Goal: Contribute content: Add original content to the website for others to see

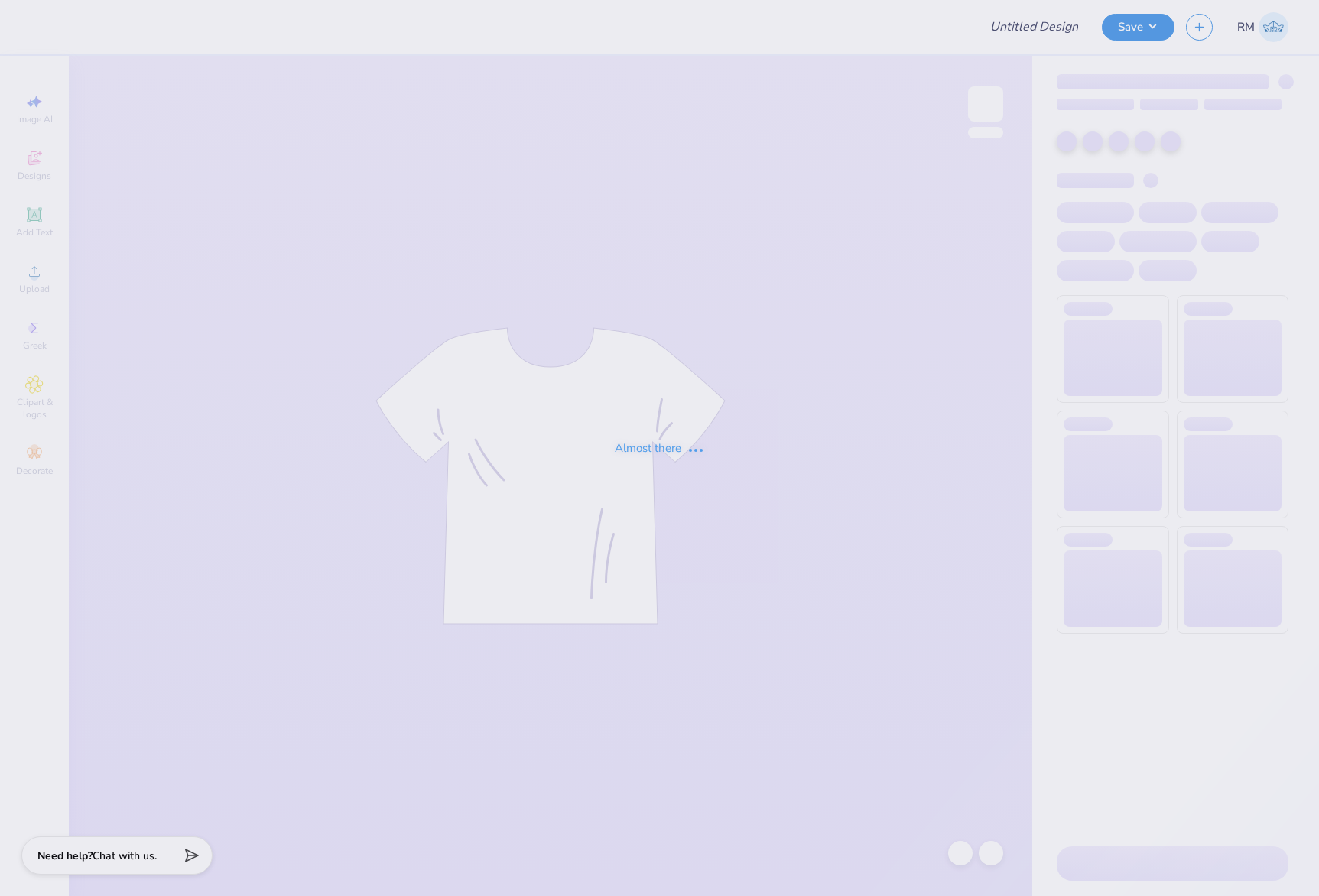
type input "CMP 2026 Swag - [GEOGRAPHIC_DATA][PERSON_NAME]"
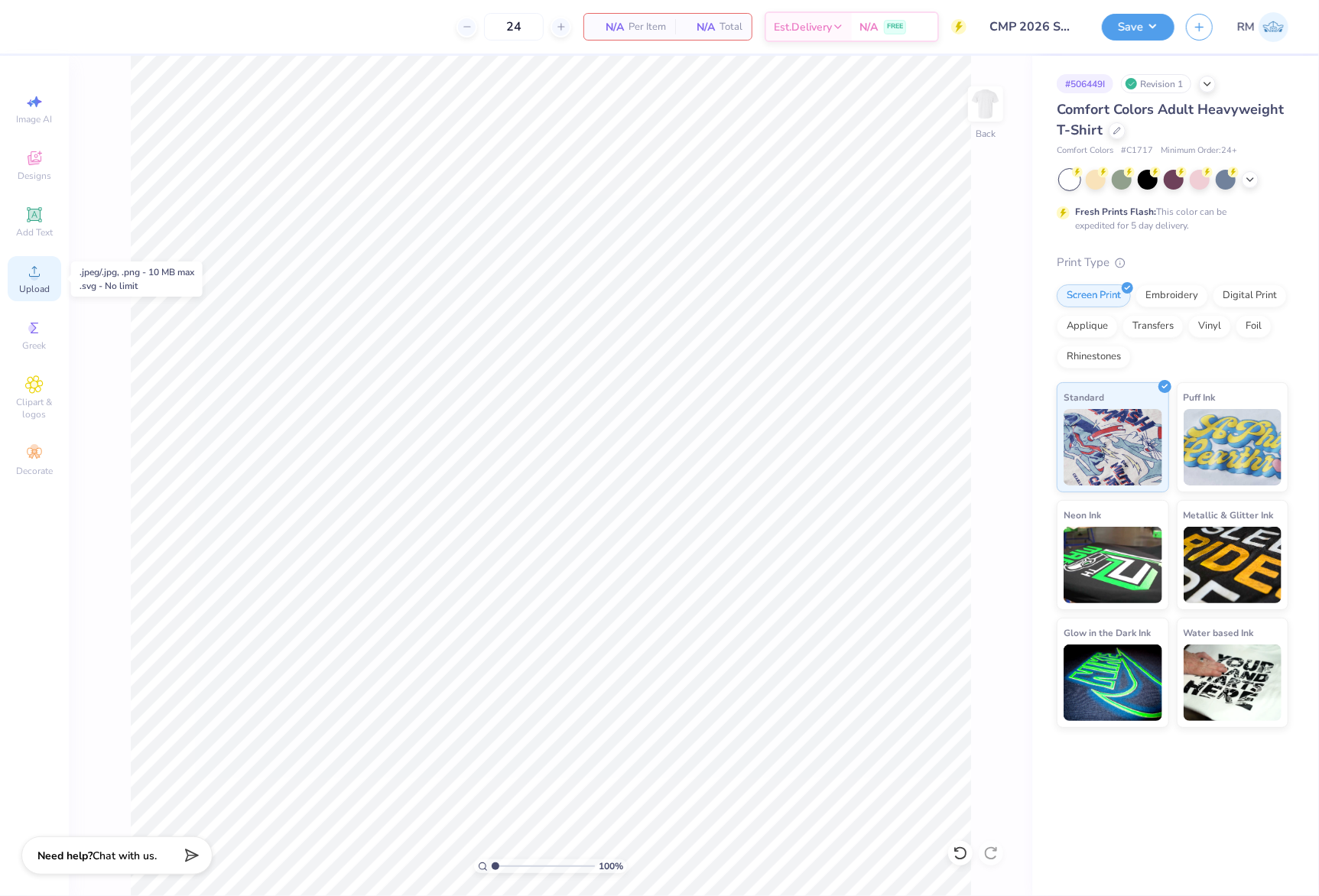
click at [25, 278] on icon at bounding box center [34, 272] width 18 height 18
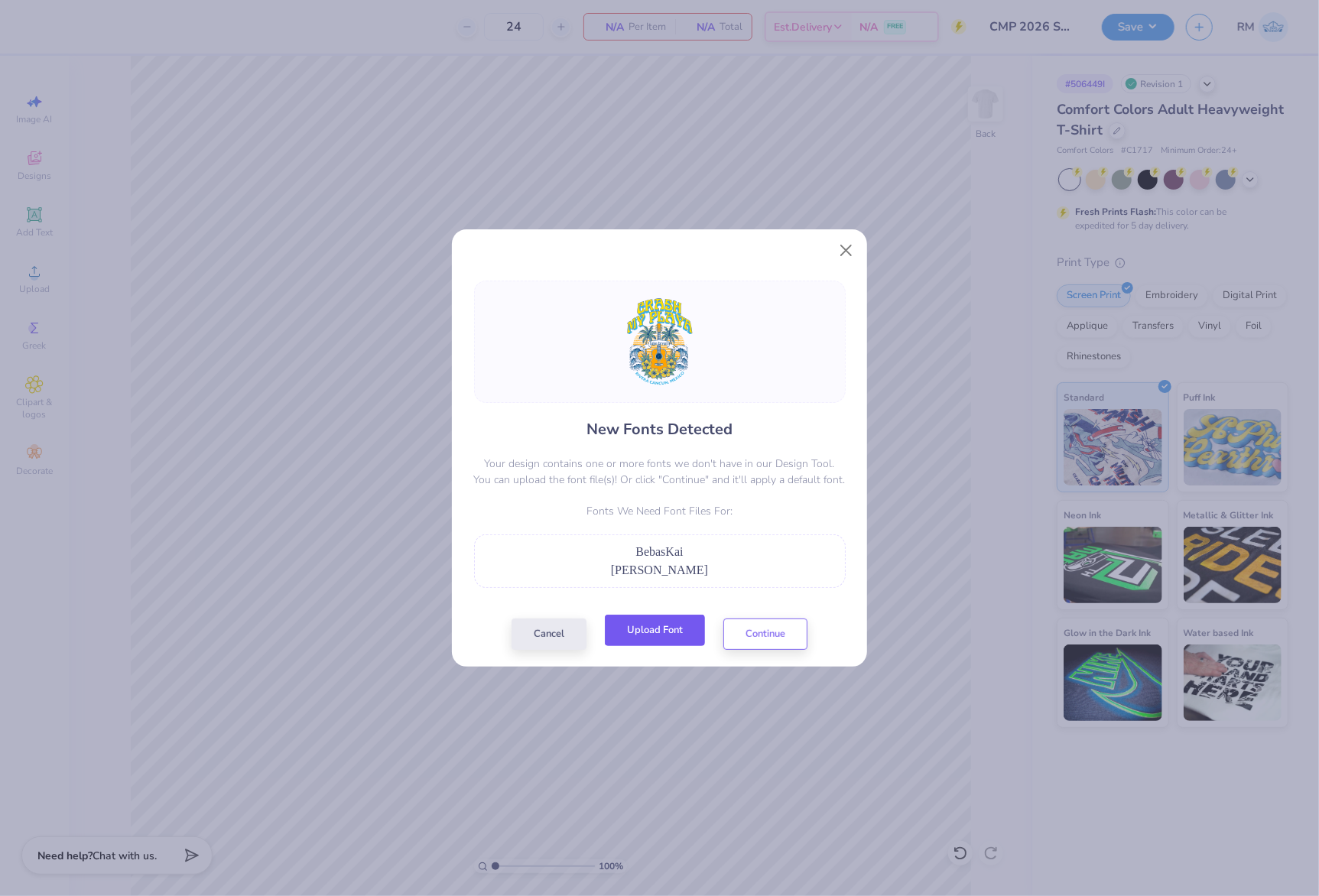
click at [675, 632] on button "Upload Font" at bounding box center [654, 630] width 100 height 32
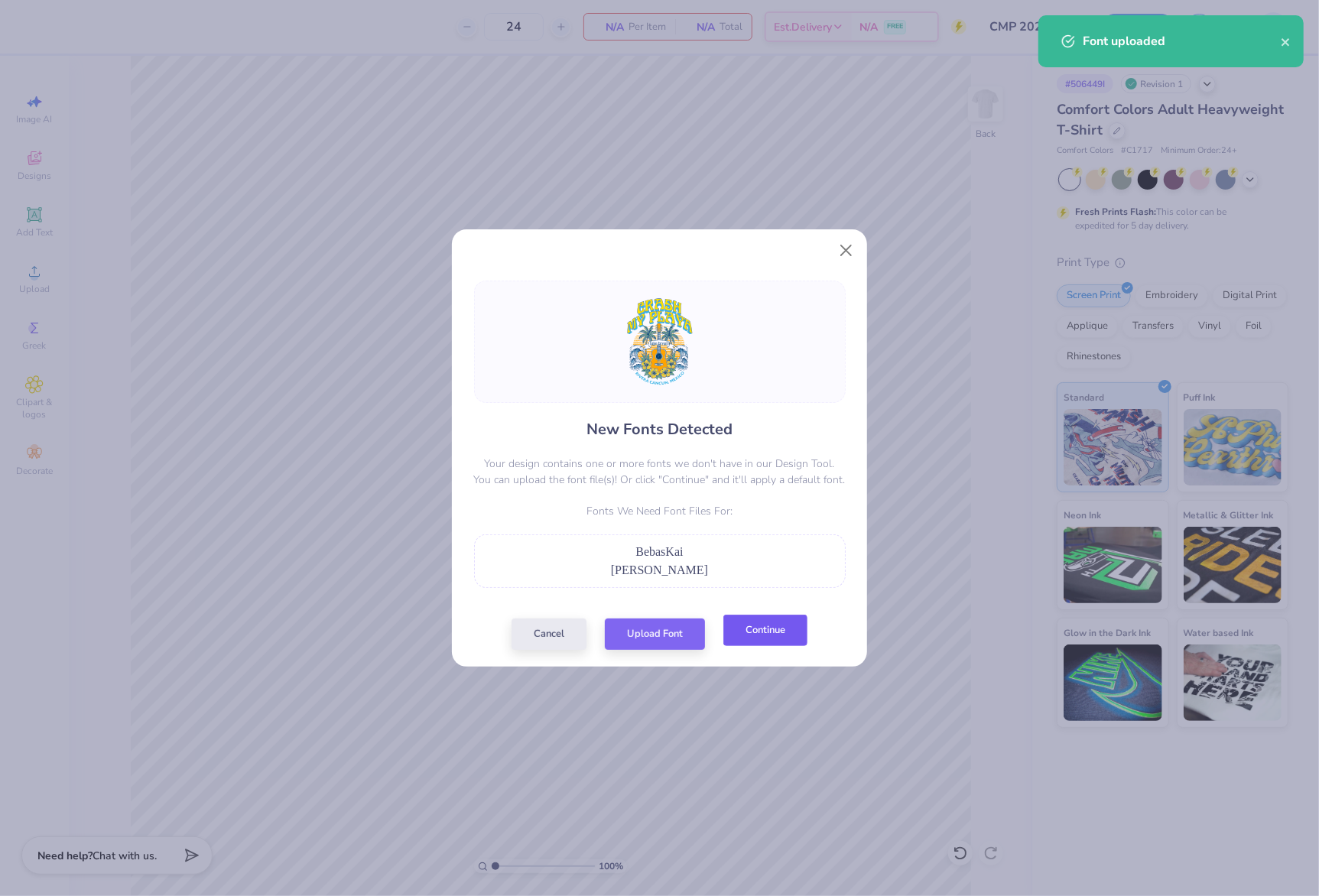
click at [787, 636] on button "Continue" at bounding box center [765, 630] width 84 height 32
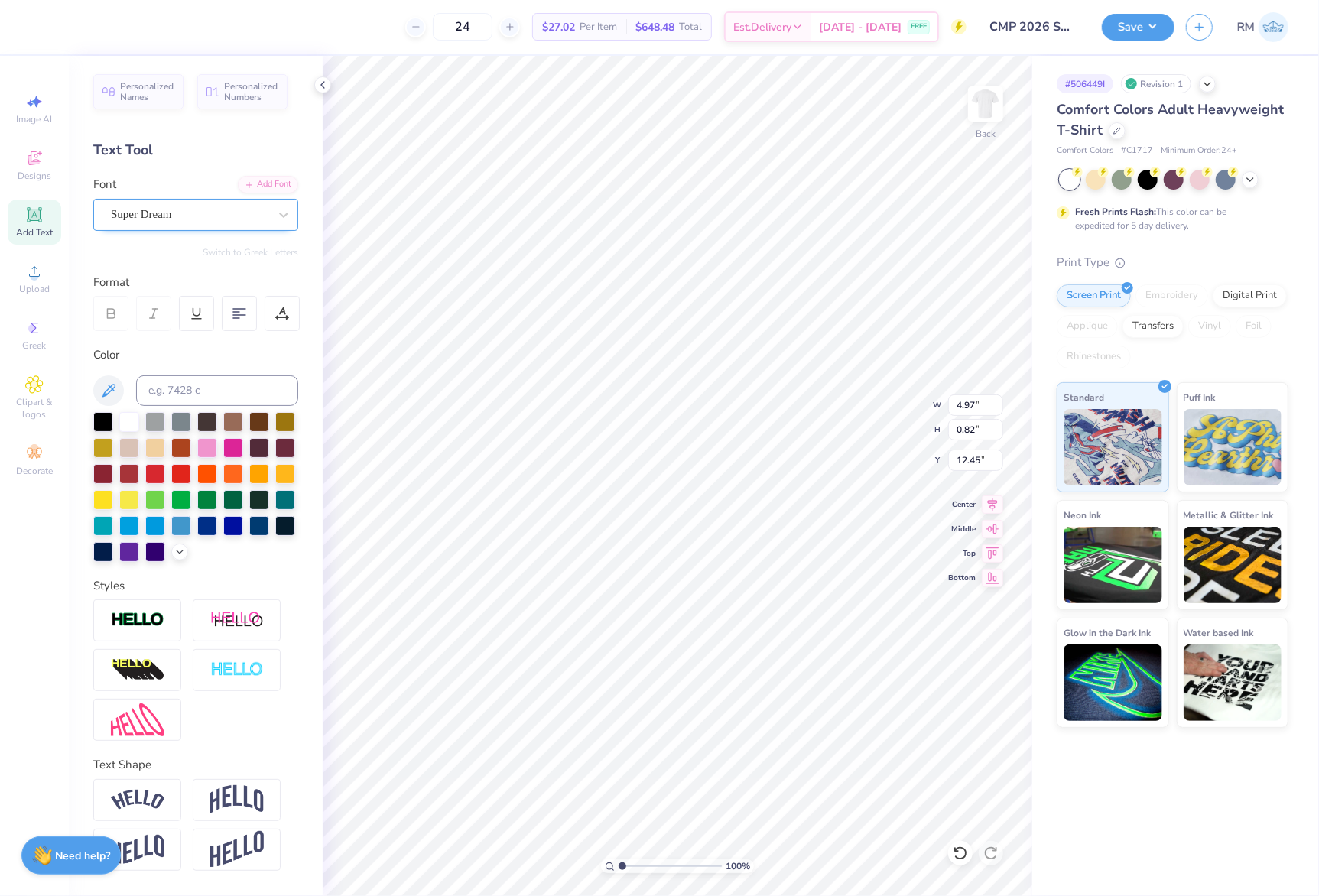
click at [196, 208] on div "Super Dream" at bounding box center [189, 214] width 161 height 23
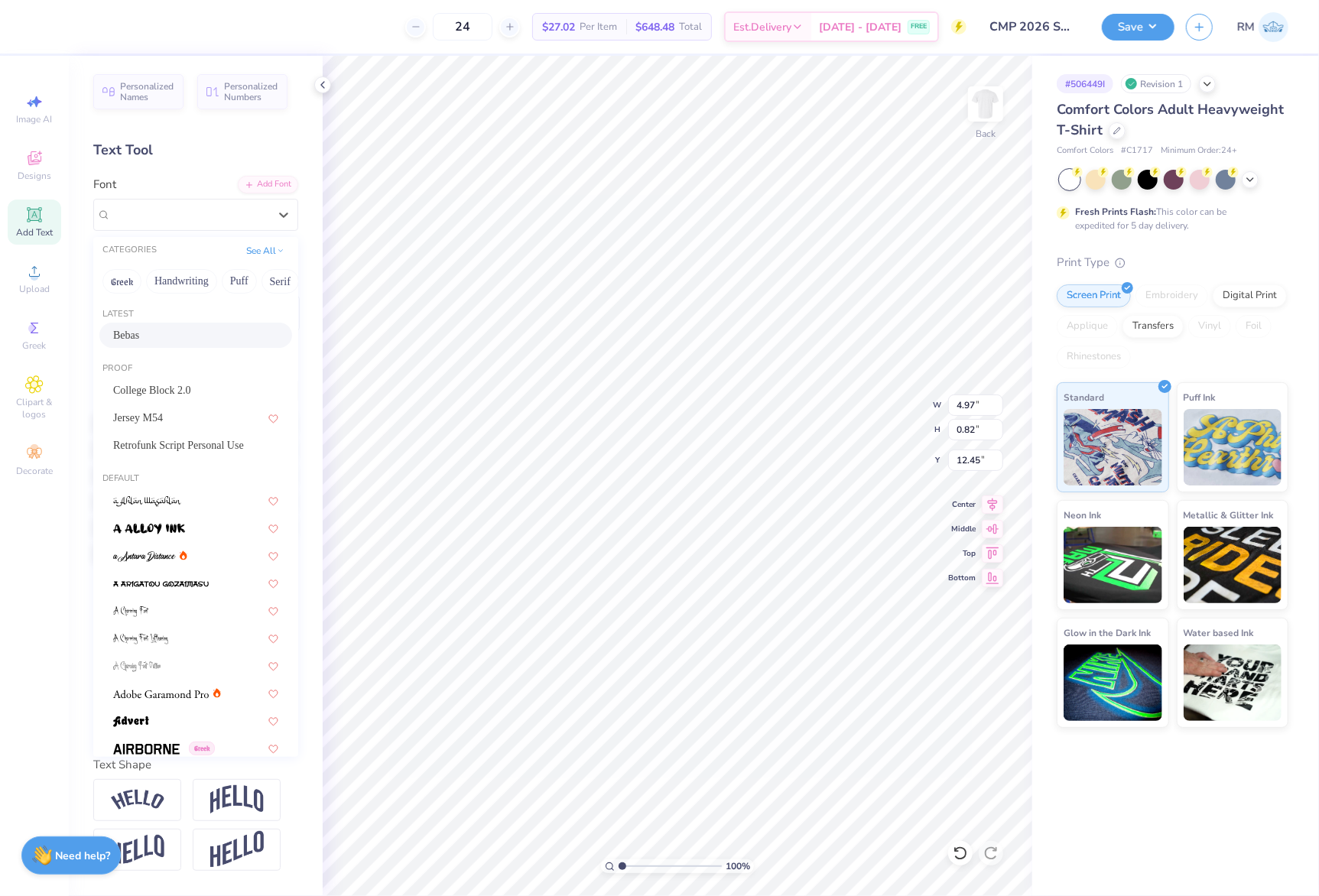
click at [184, 338] on div "Bebas" at bounding box center [196, 335] width 165 height 16
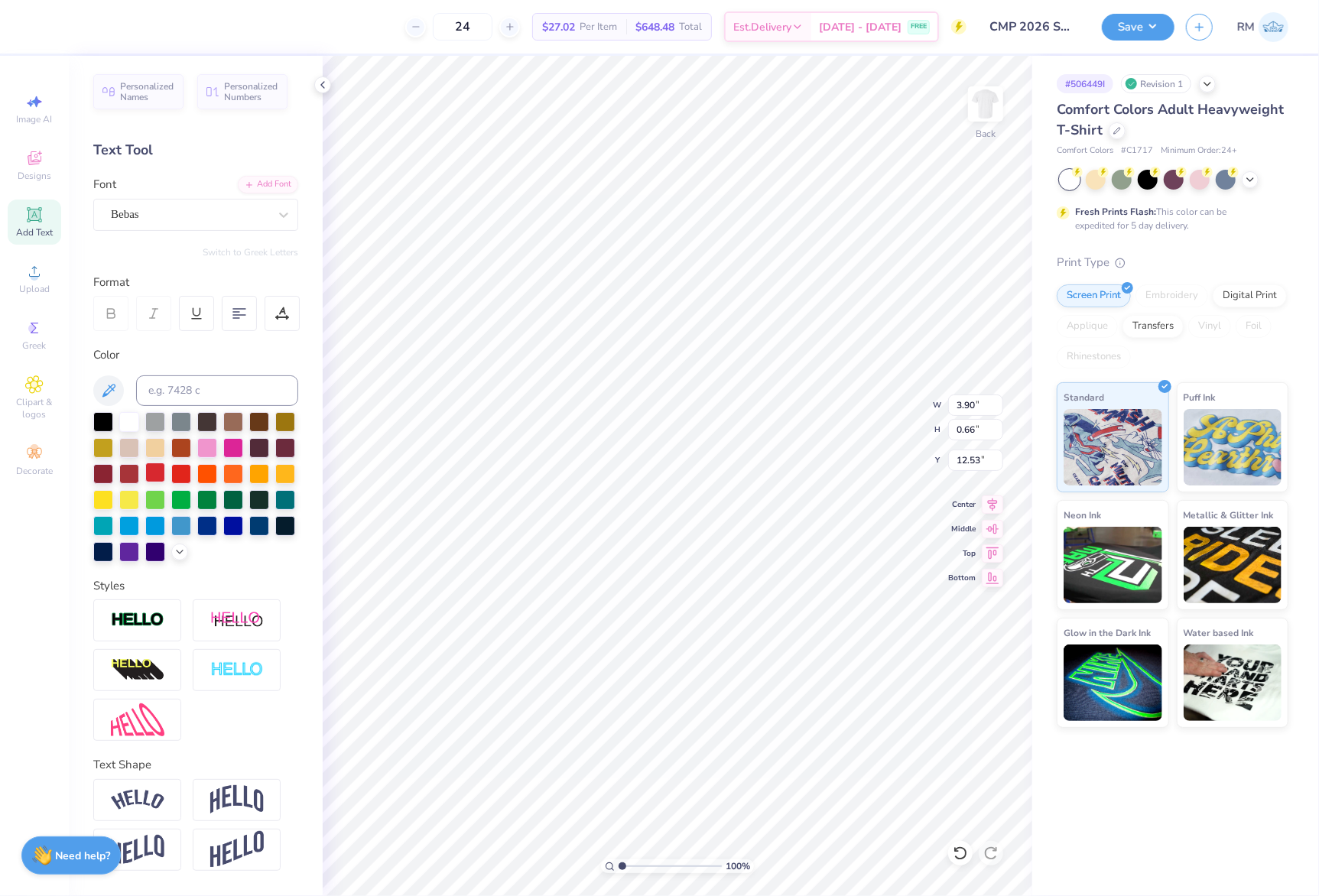
type input "3.90"
type input "0.66"
type input "12.53"
drag, startPoint x: 621, startPoint y: 866, endPoint x: 653, endPoint y: 872, distance: 32.6
type input "4.02"
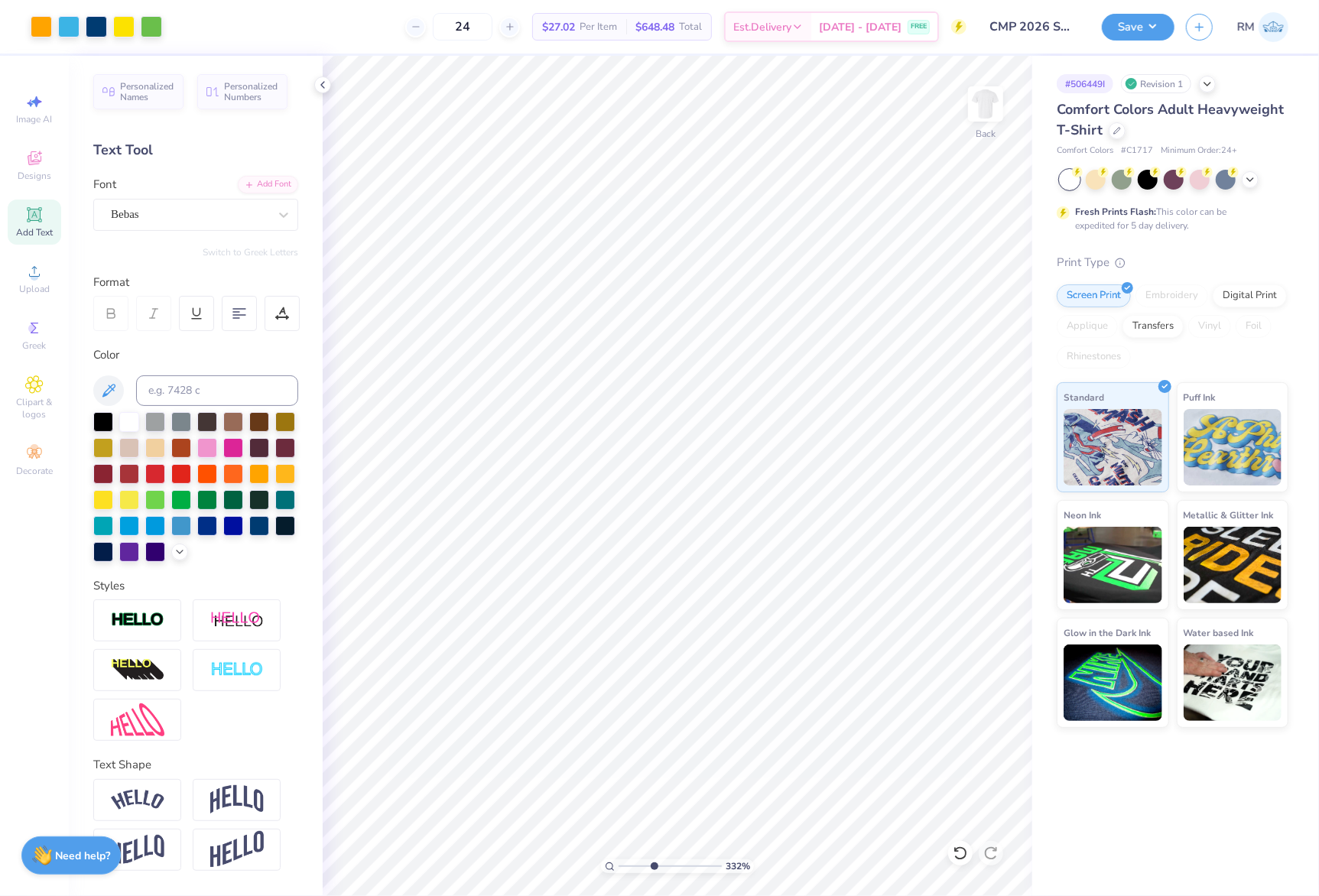
click at [653, 872] on input "range" at bounding box center [670, 866] width 103 height 14
type input "12.61"
click at [992, 512] on icon at bounding box center [993, 503] width 22 height 18
type input "13.55"
type input "18.00"
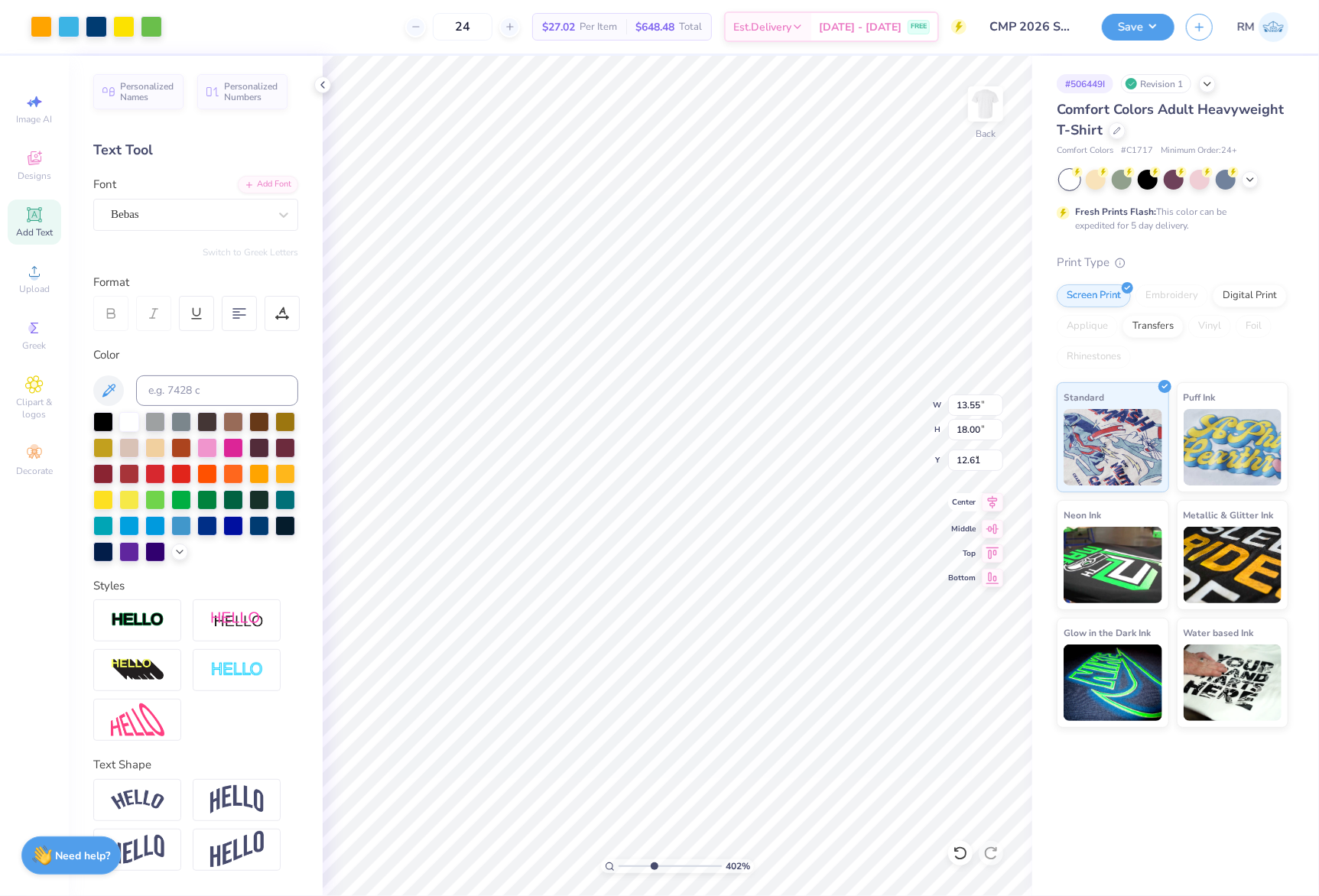
type input "3.50"
click at [996, 505] on icon at bounding box center [993, 503] width 22 height 18
type input "3.90"
type input "0.66"
type input "12.58"
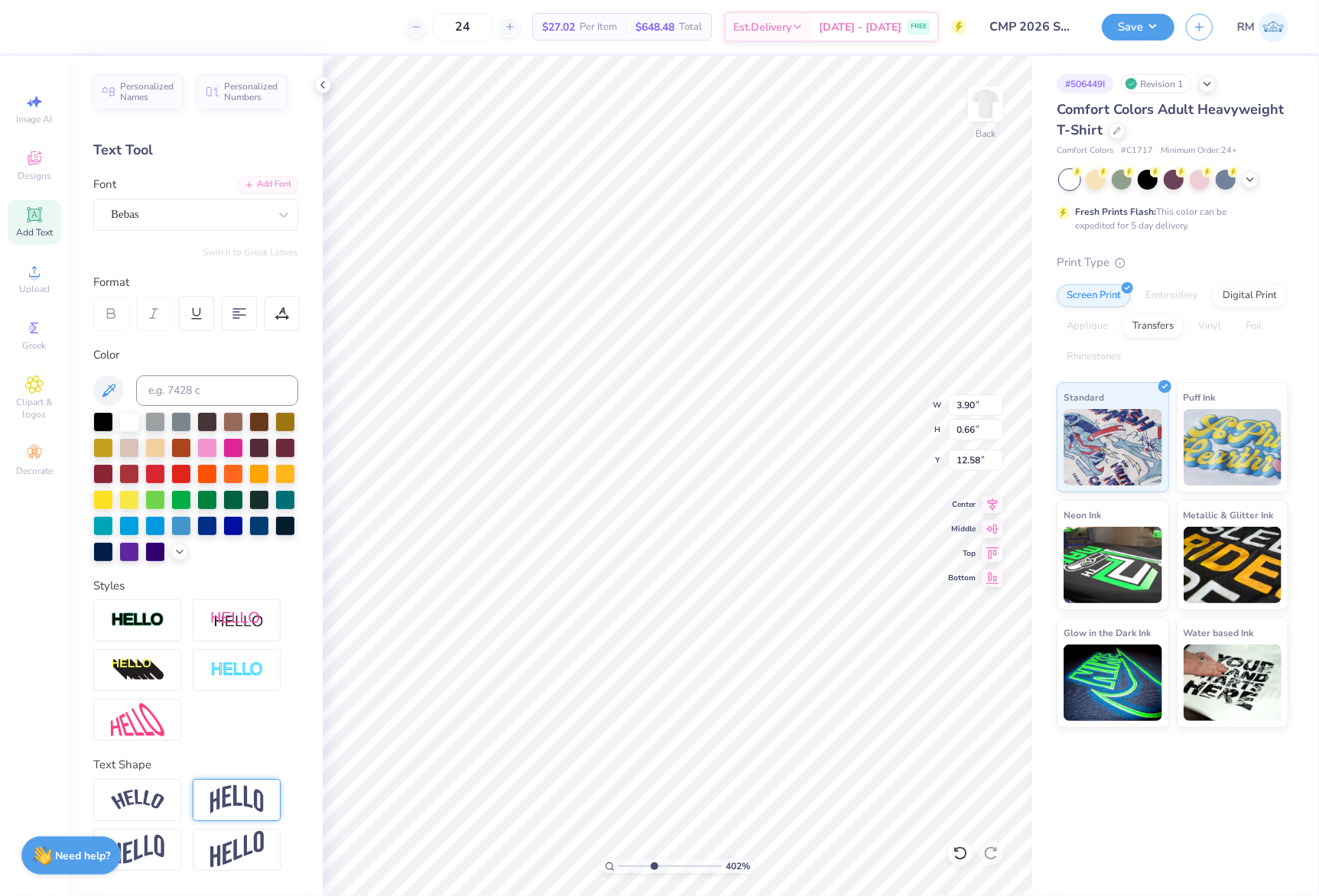
click at [233, 814] on img at bounding box center [237, 799] width 53 height 29
type input "1.45"
type input "12.18"
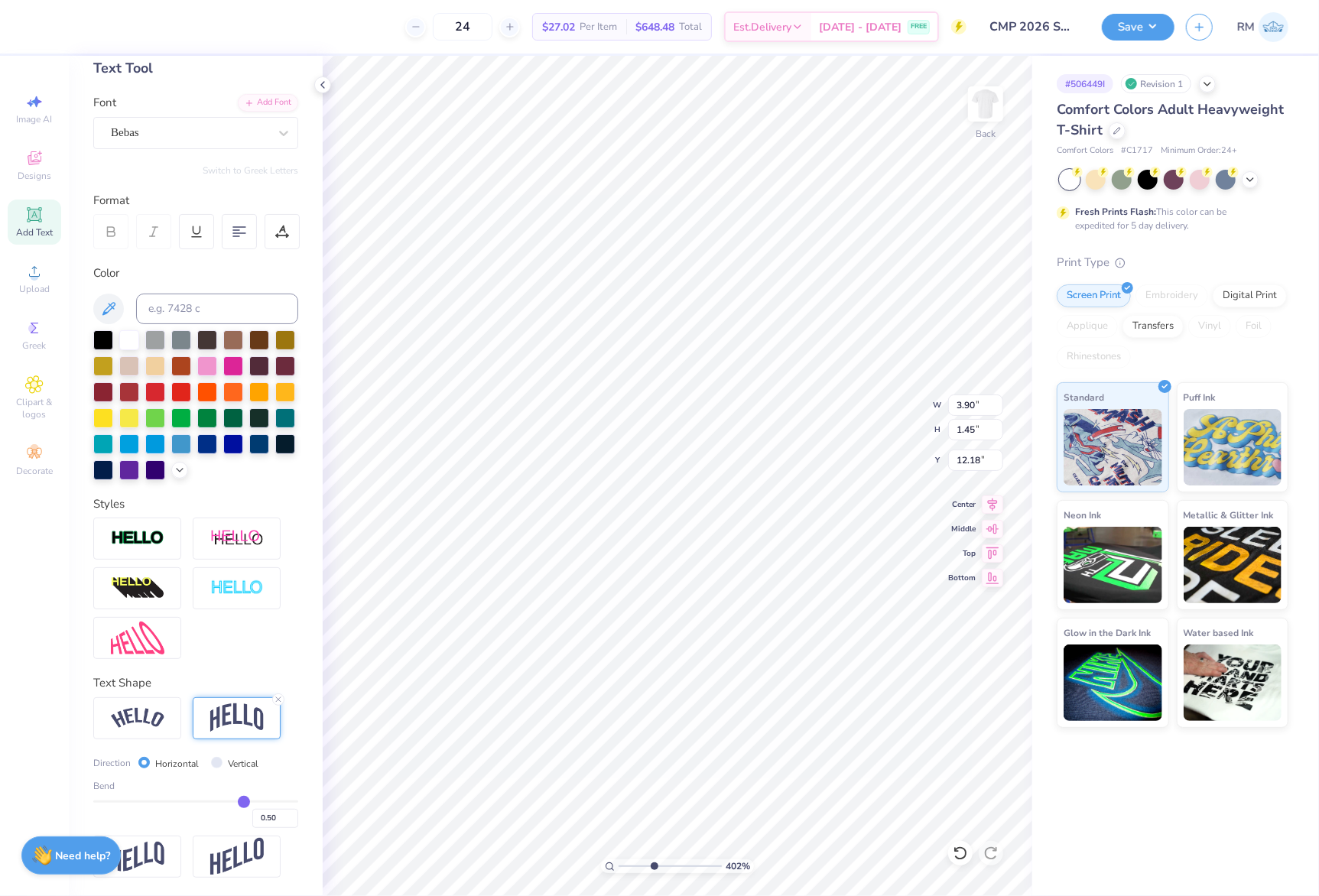
scroll to position [108, 0]
drag, startPoint x: 226, startPoint y: 797, endPoint x: 213, endPoint y: 798, distance: 13.0
click at [213, 798] on div "Bend 0.50" at bounding box center [196, 803] width 205 height 49
type input "0.49"
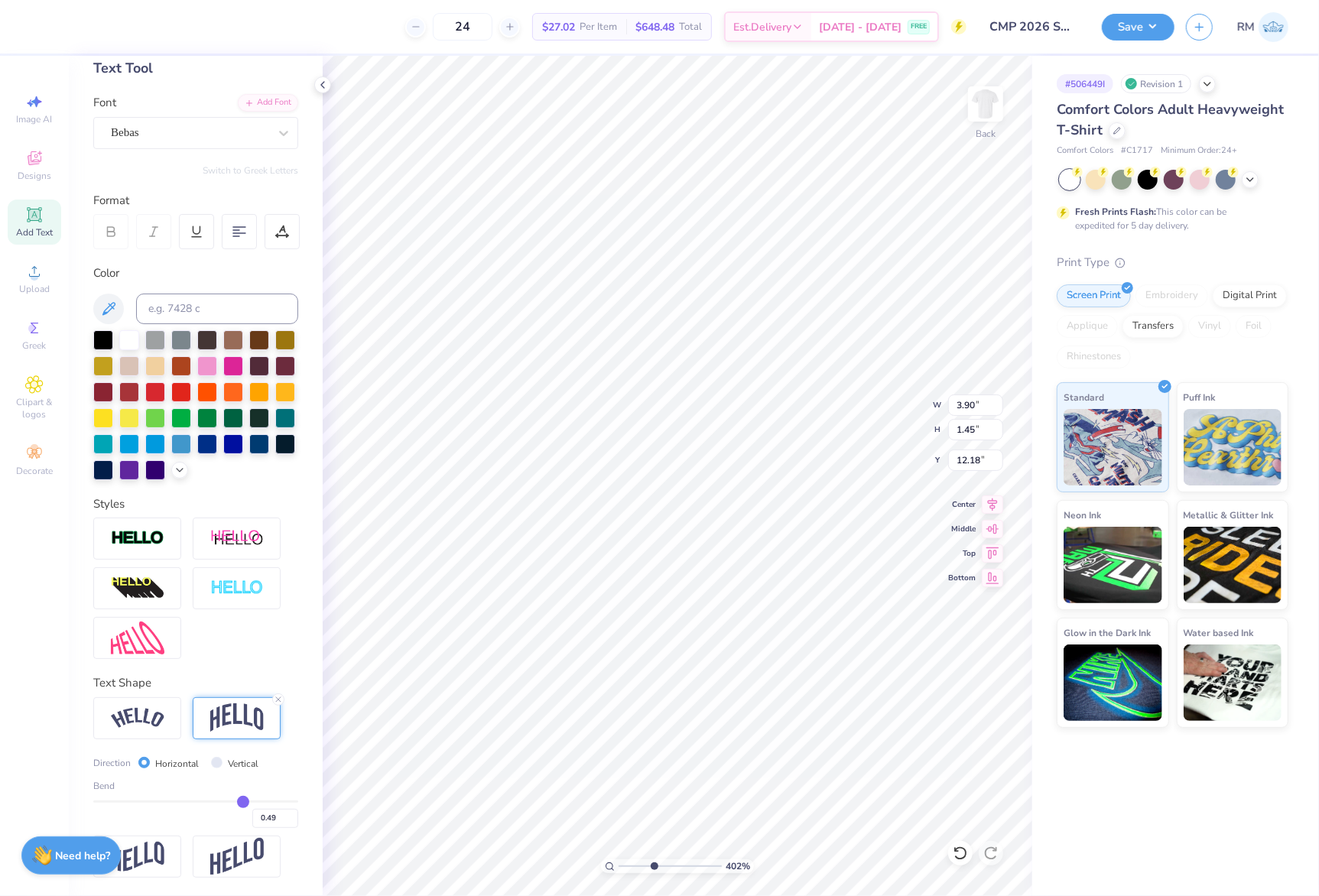
type input "0.48"
type input "0.47"
type input "0.44"
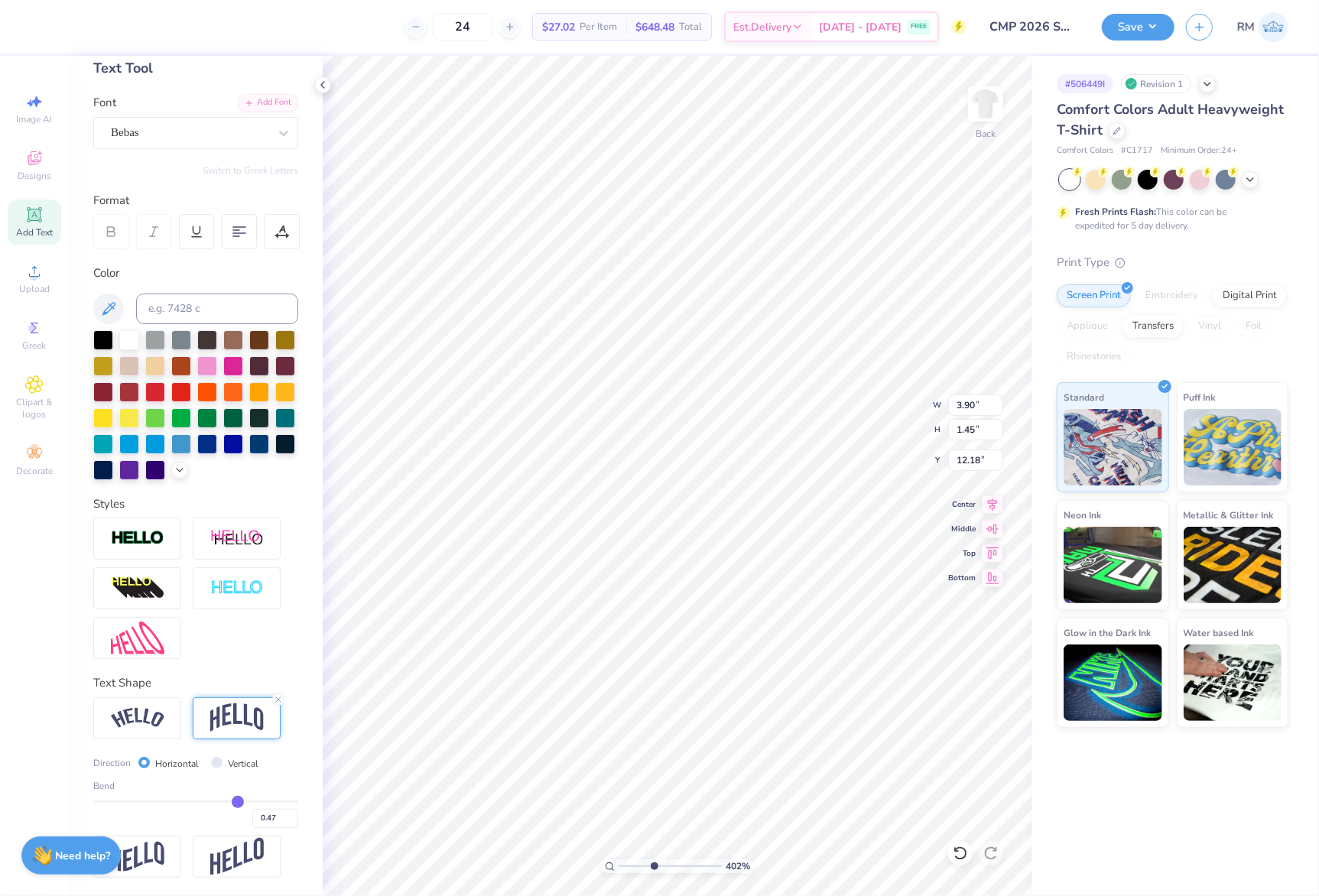
type input "0.44"
type input "0.43"
type input "0.42"
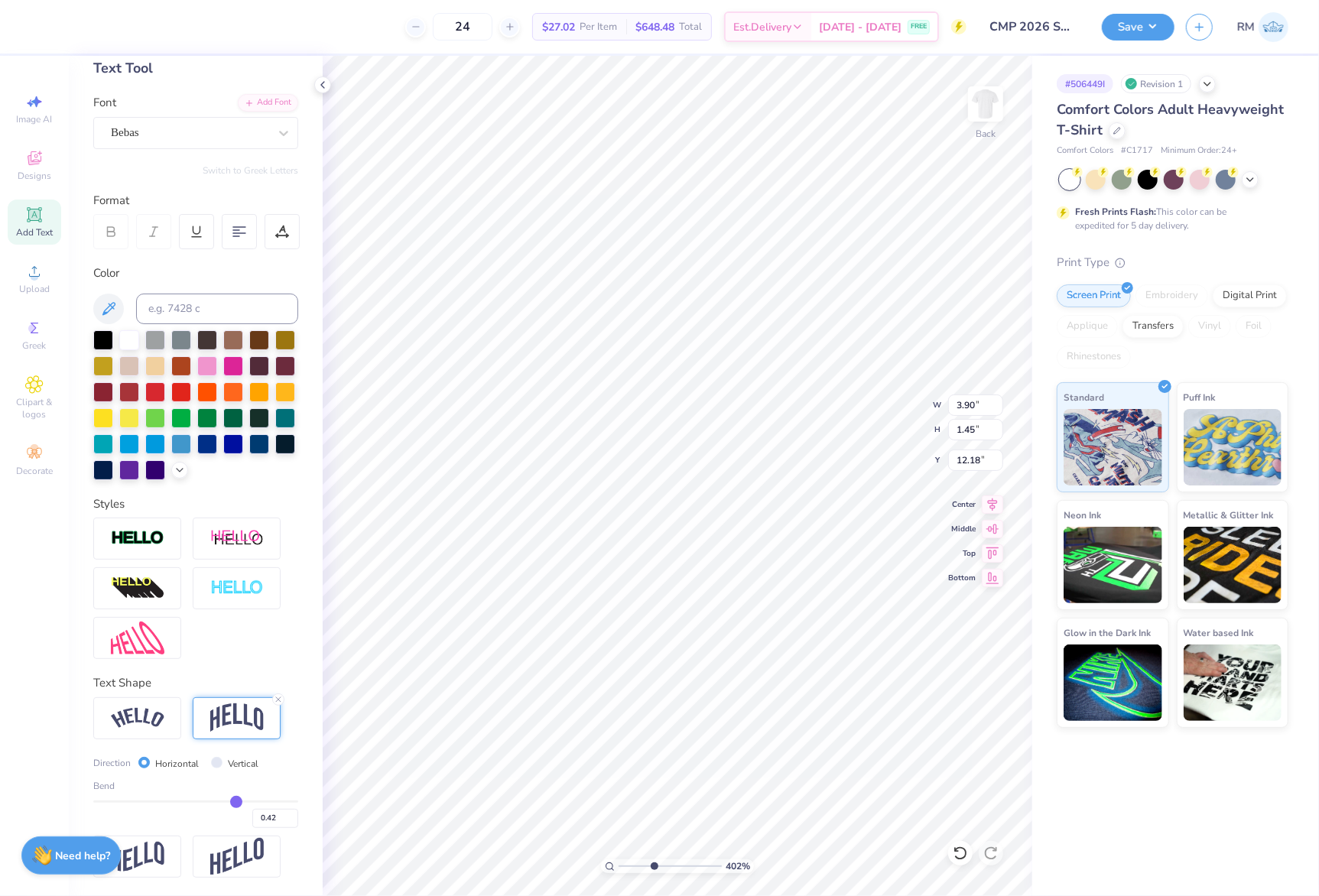
type input "0.41"
type input "0.39"
type input "0.37"
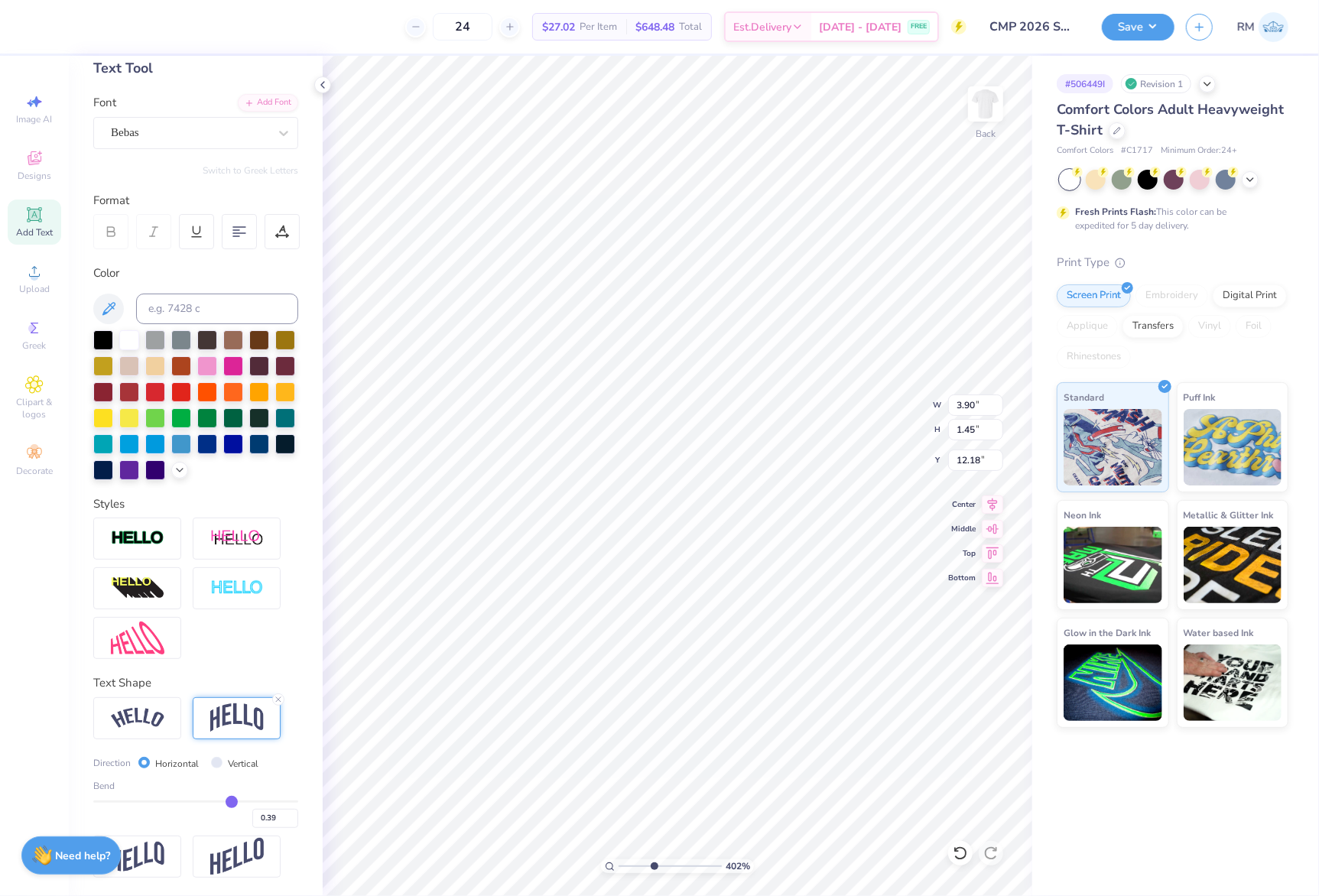
type input "0.37"
type input "0.36"
type input "0.35"
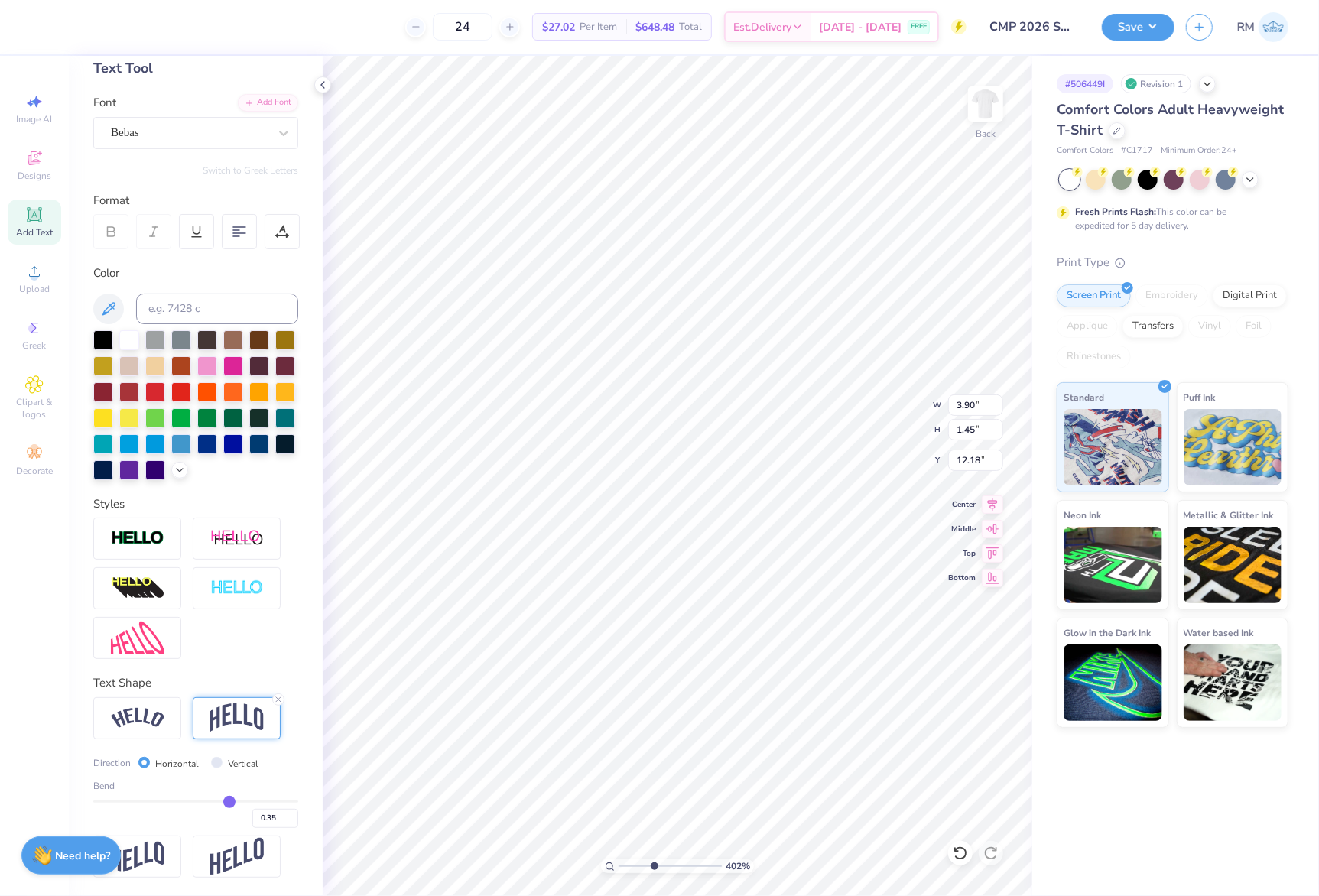
type input "0.33"
type input "0.32"
type input "0.3"
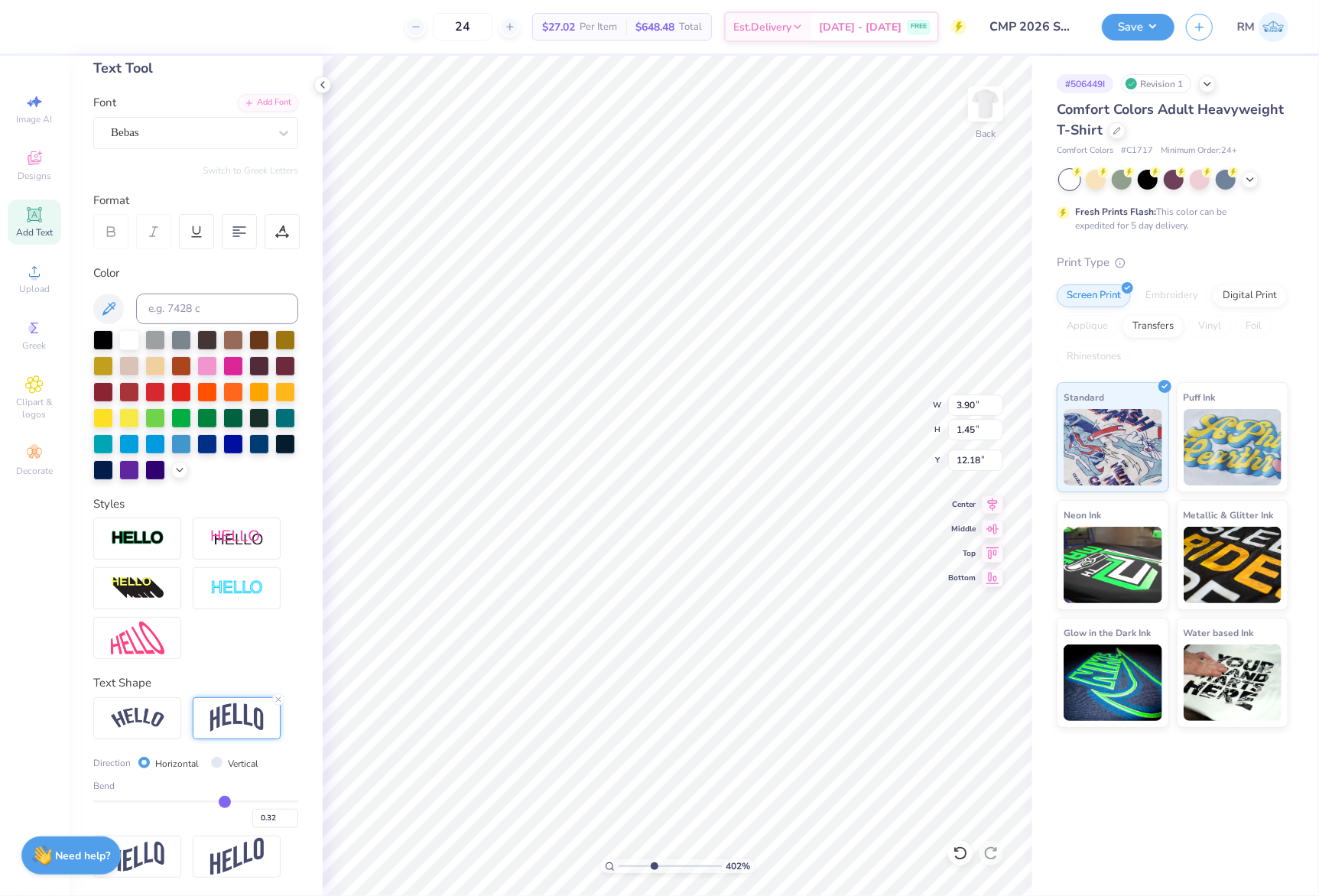
type input "0.30"
drag, startPoint x: 233, startPoint y: 804, endPoint x: 215, endPoint y: 804, distance: 18.0
type input "0.3"
click at [215, 803] on input "range" at bounding box center [196, 801] width 205 height 3
type input "1.11"
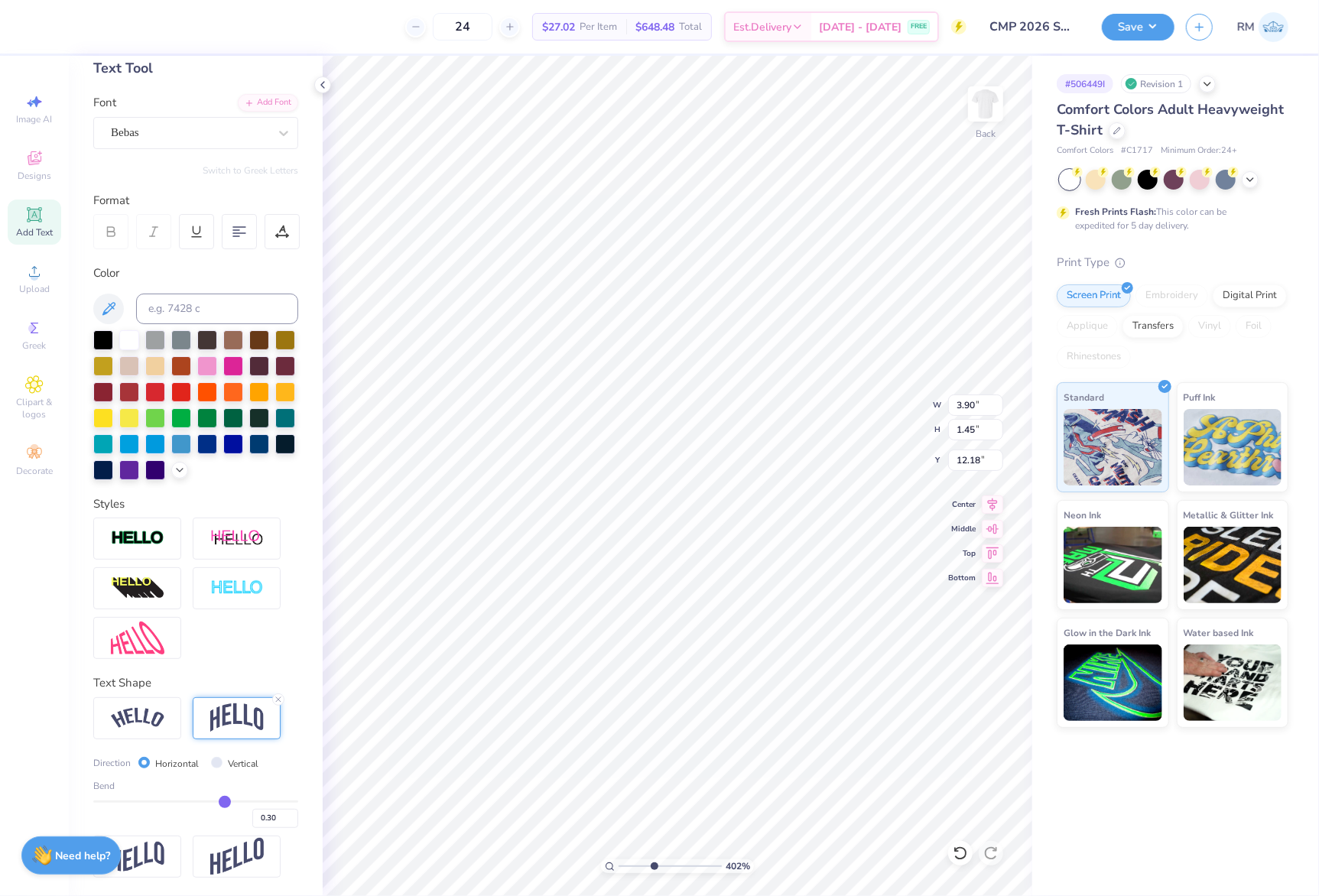
type input "12.35"
type input "0.27"
type input "0.26"
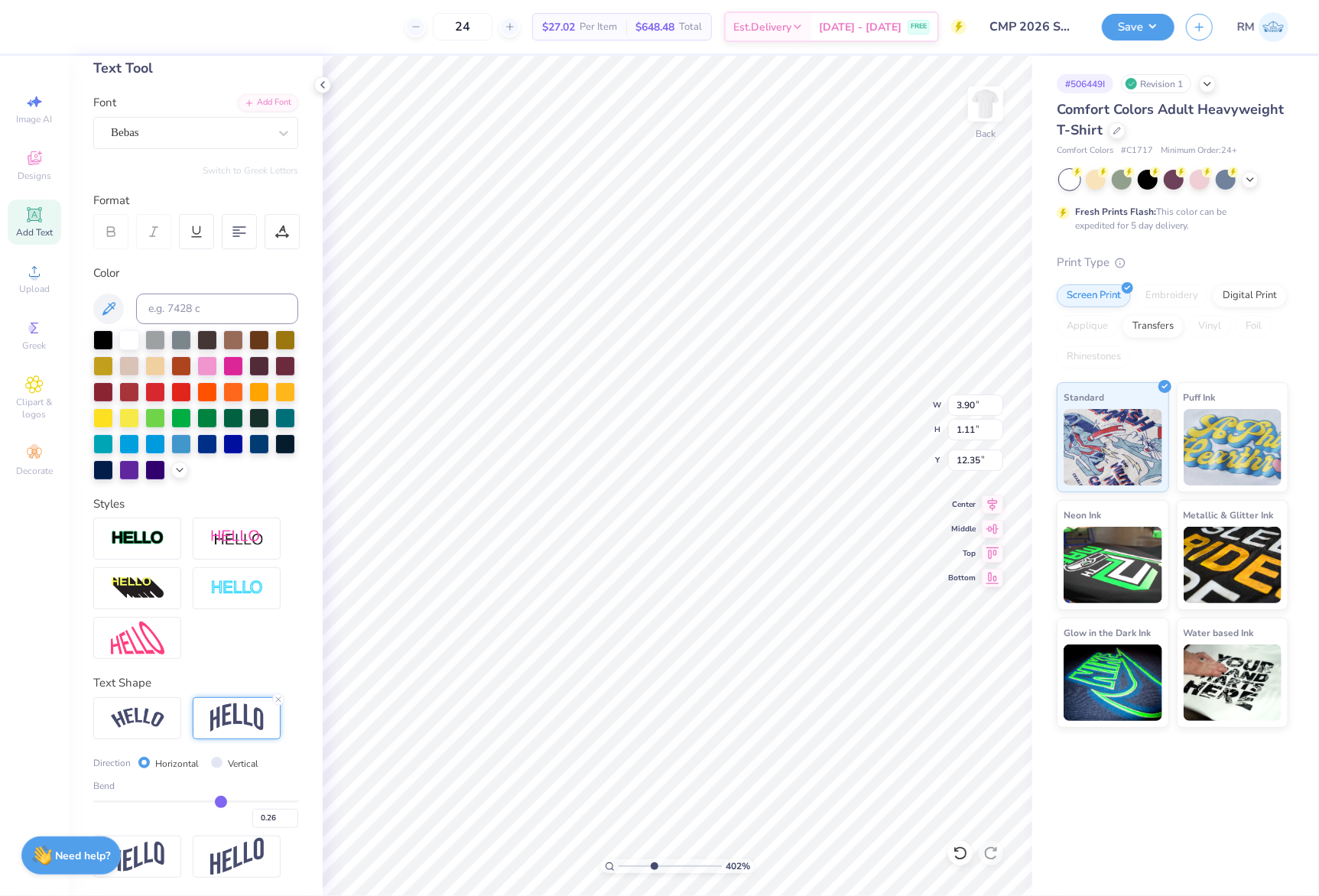
type input "0.25"
type input "0.22"
type input "0.21"
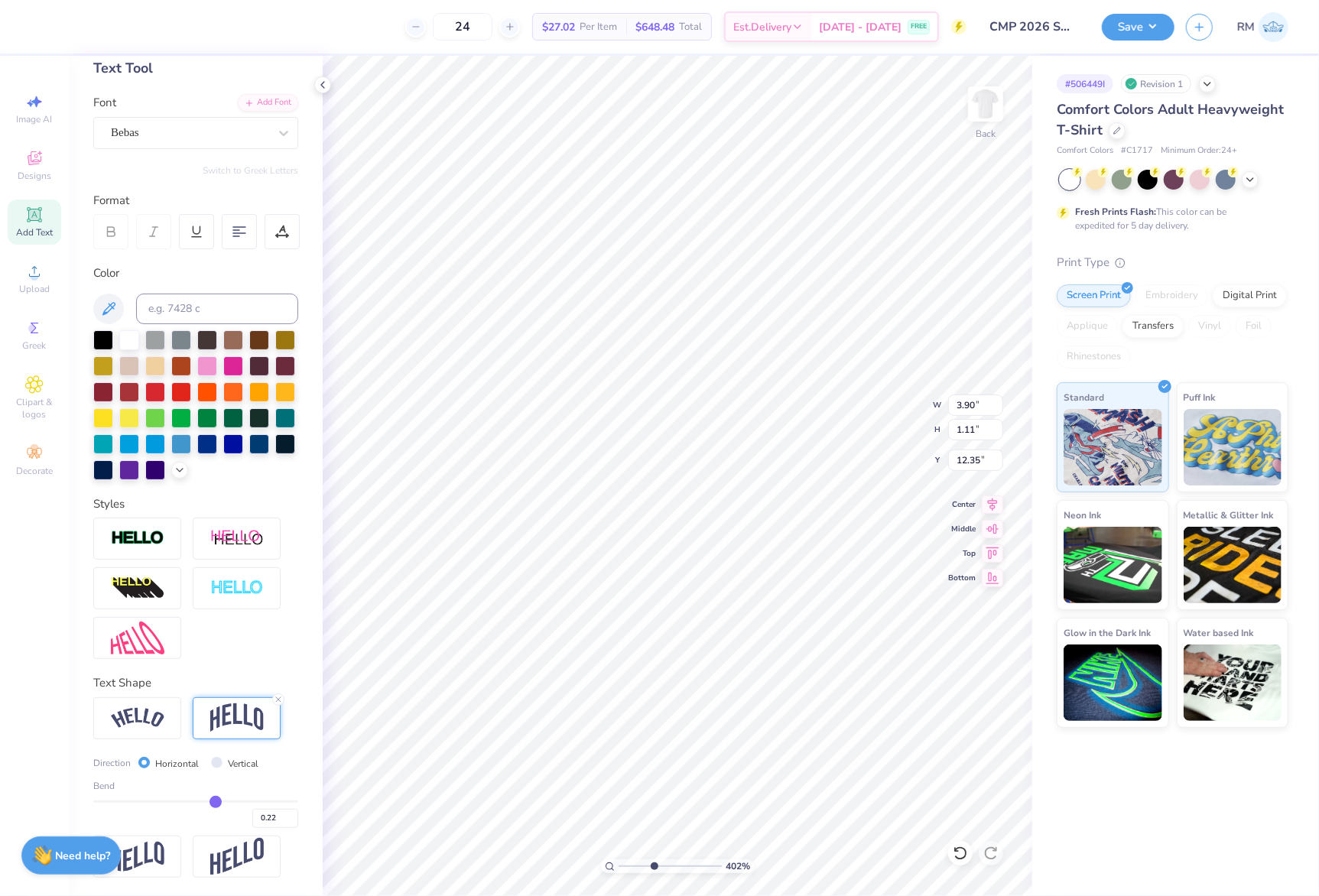
type input "0.21"
type input "0.2"
type input "0.20"
type input "0.18"
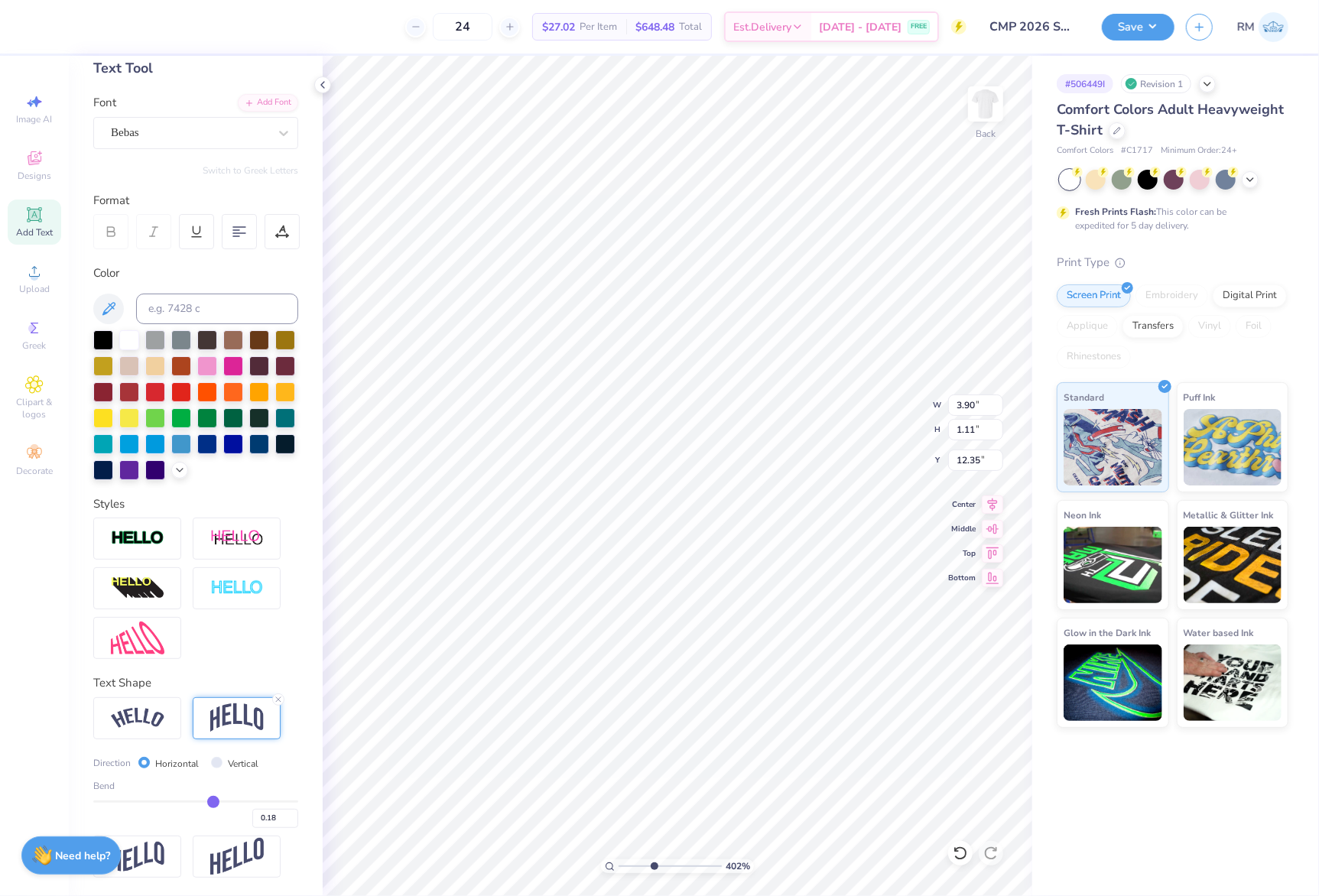
type input "0.17"
drag, startPoint x: 213, startPoint y: 804, endPoint x: 203, endPoint y: 804, distance: 10.0
type input "0.17"
click at [203, 803] on input "range" at bounding box center [196, 801] width 205 height 3
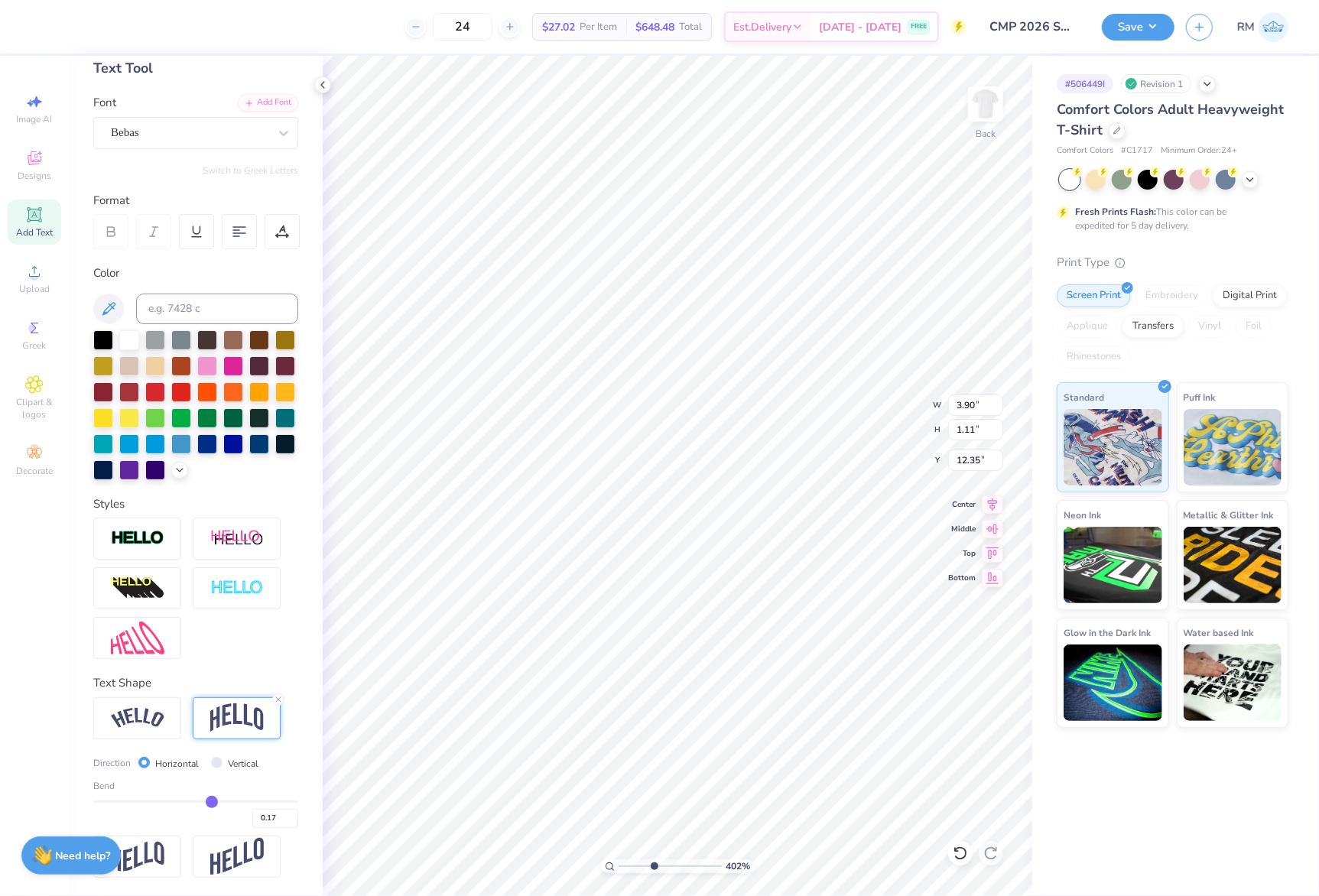
type input "0.91"
type input "12.45"
type input "0.2"
type input "0.20"
type input "0.21"
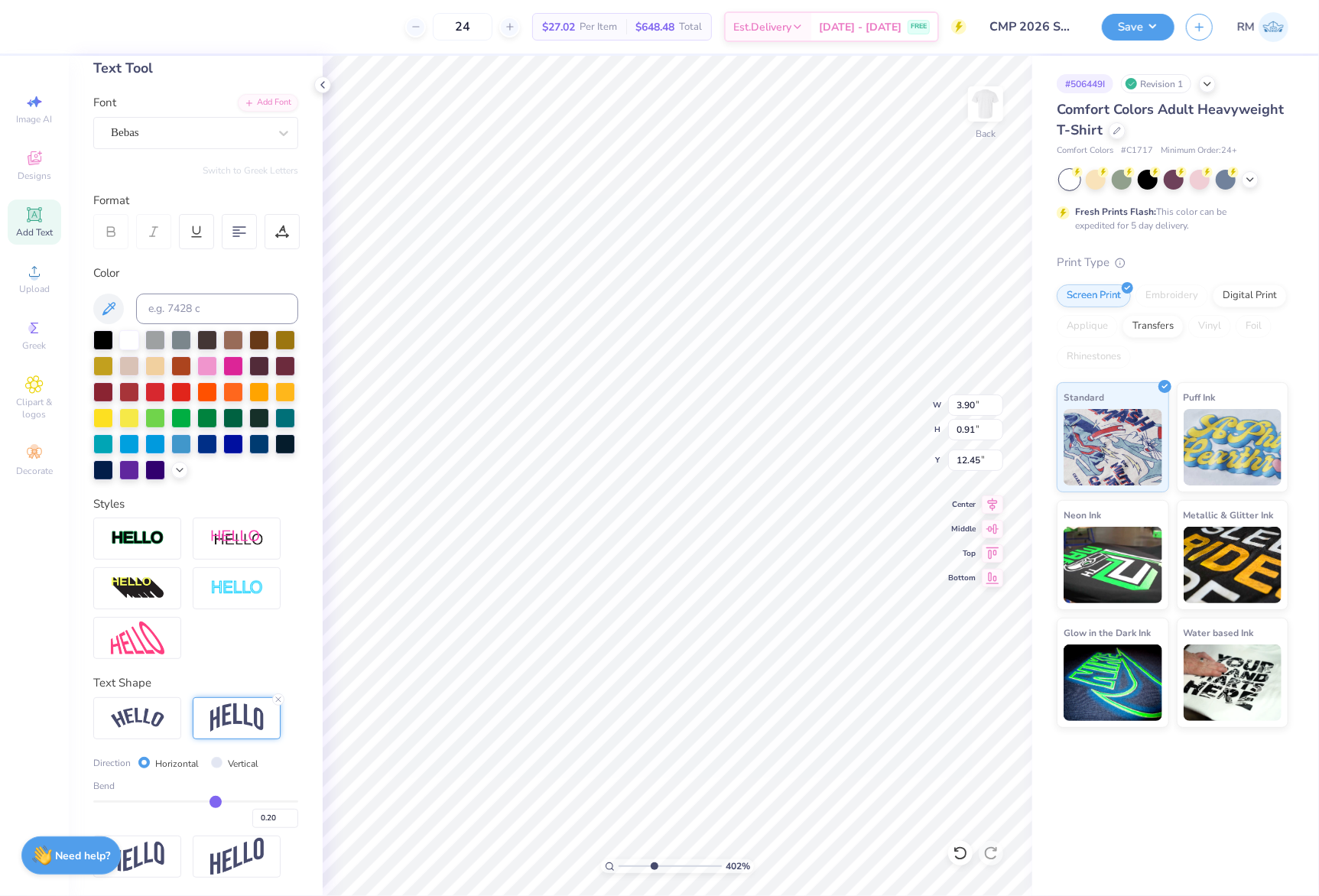
type input "0.21"
click at [207, 802] on input "range" at bounding box center [196, 801] width 205 height 3
type input "0.97"
type input "12.42"
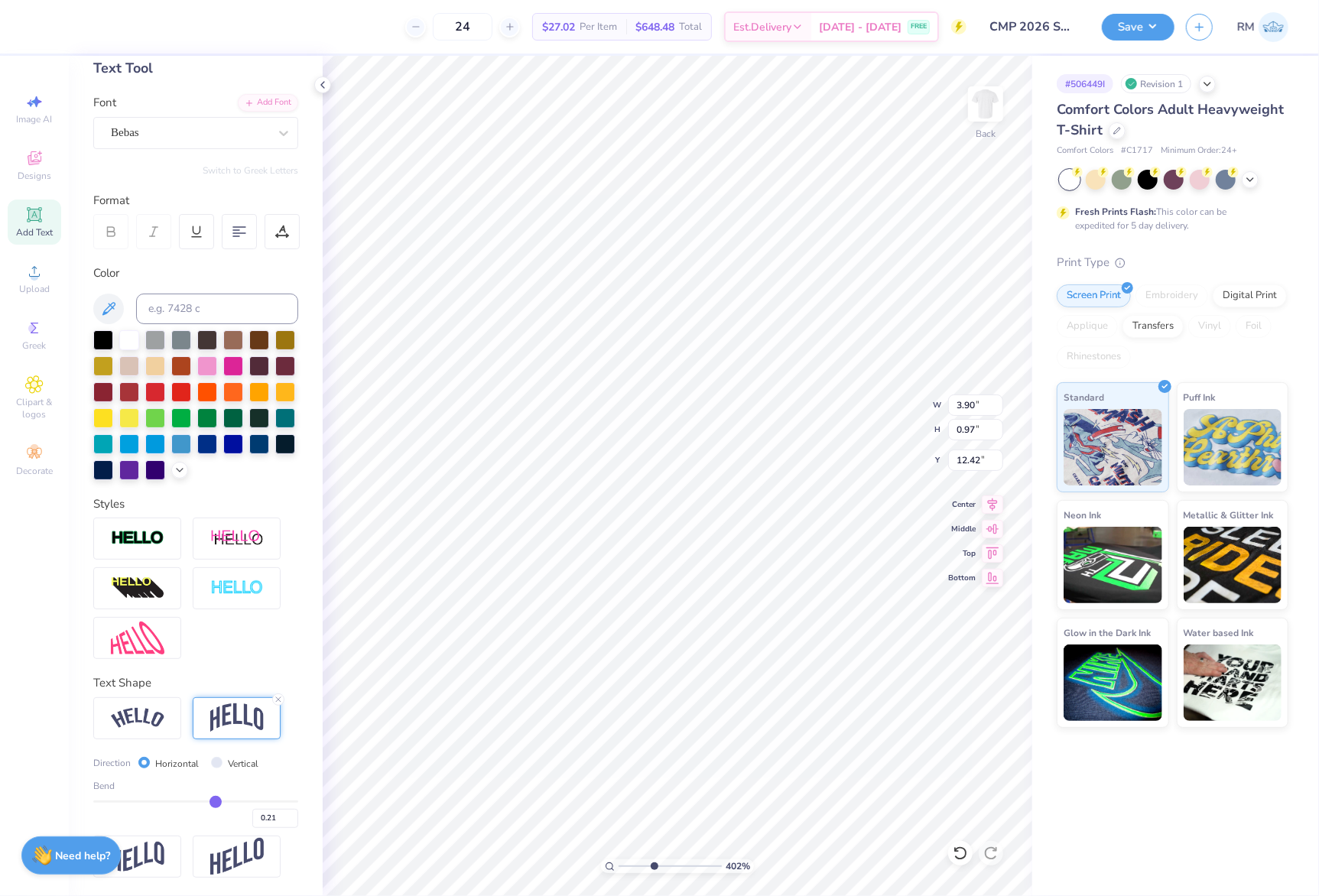
type input "0.22"
type input "0.99"
type input "12.32"
type input "0.21"
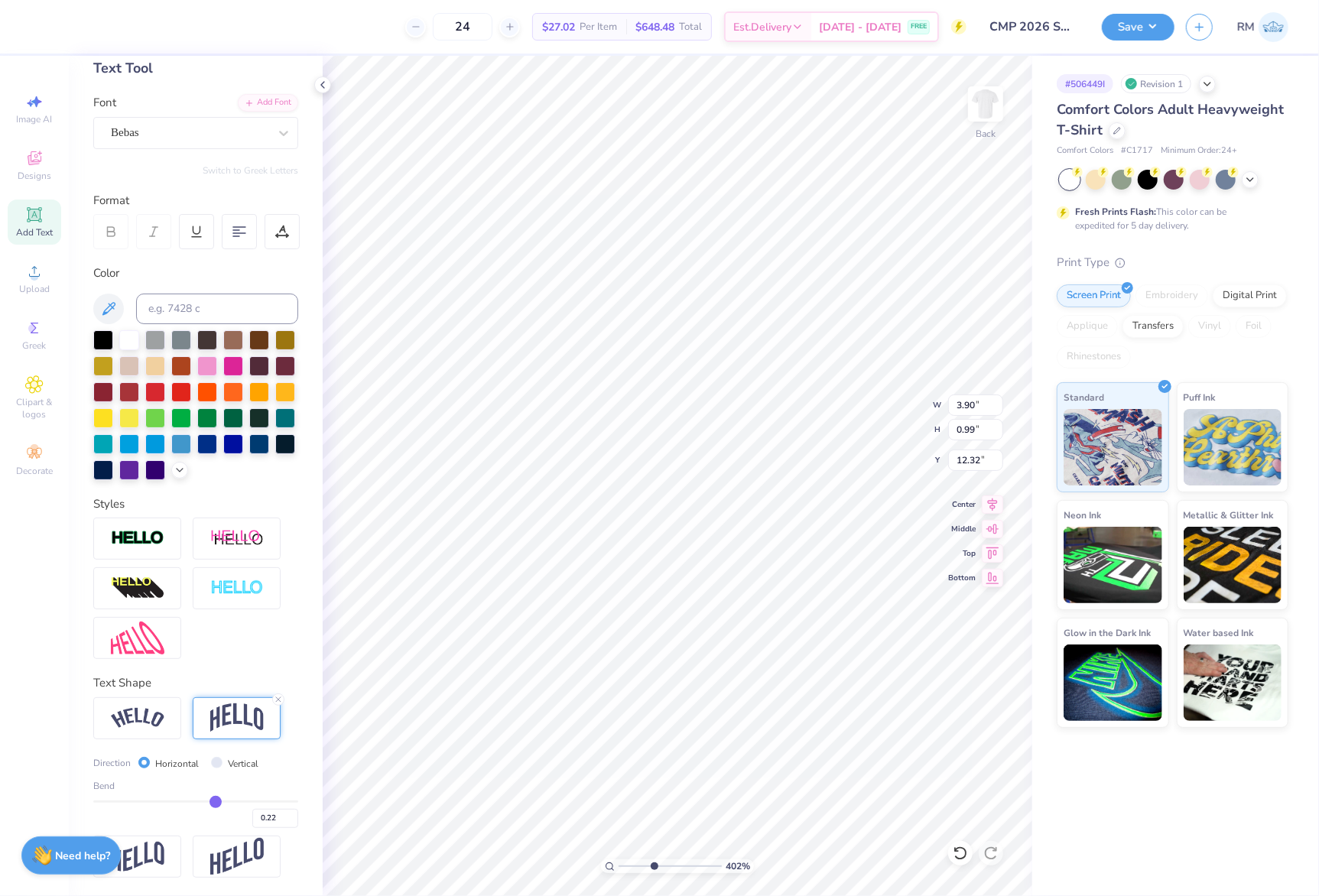
type input "0.21"
type input "0.19"
type input "0.18"
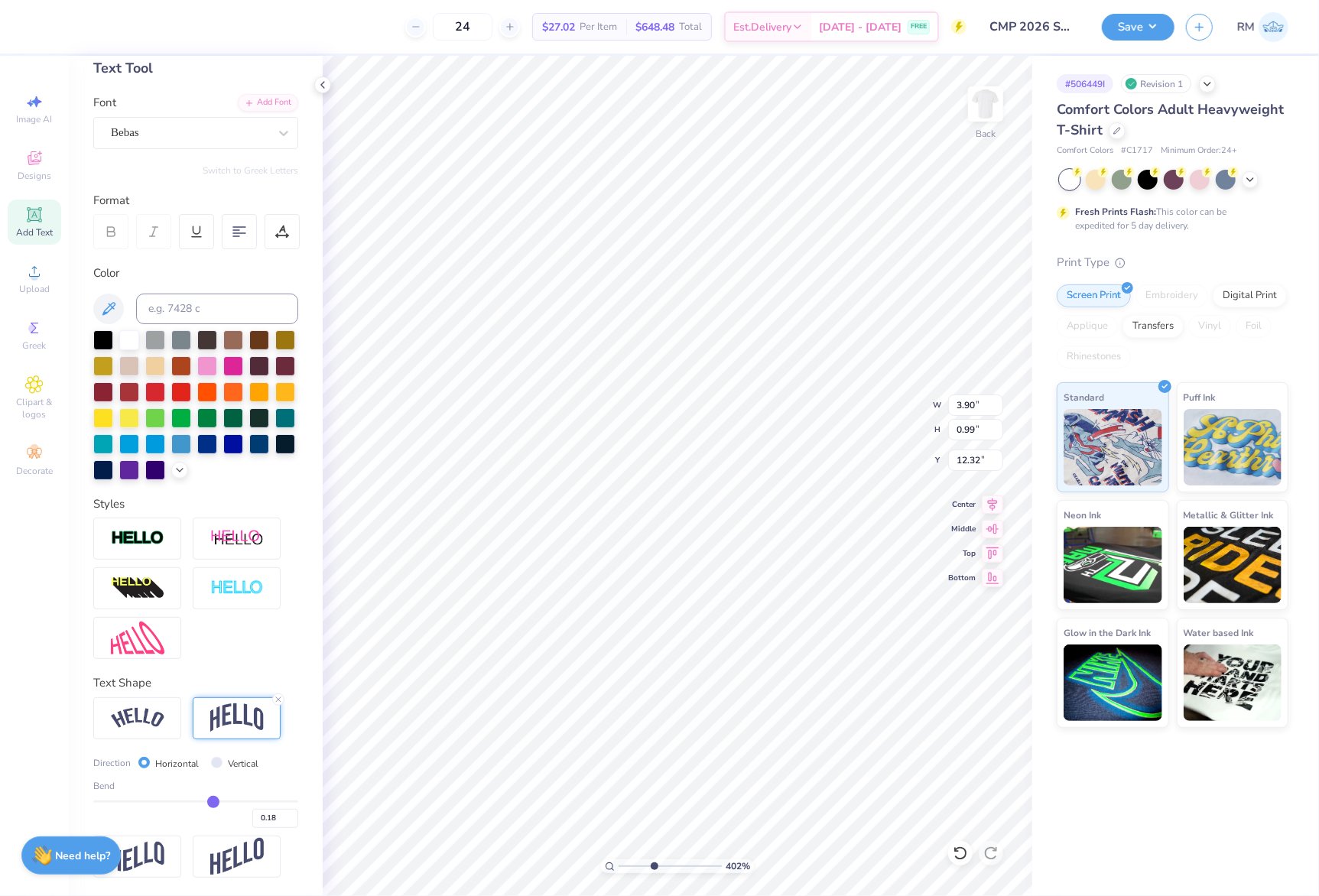
type input "0.16"
type input "0.92"
type input "12.36"
type input "0.16"
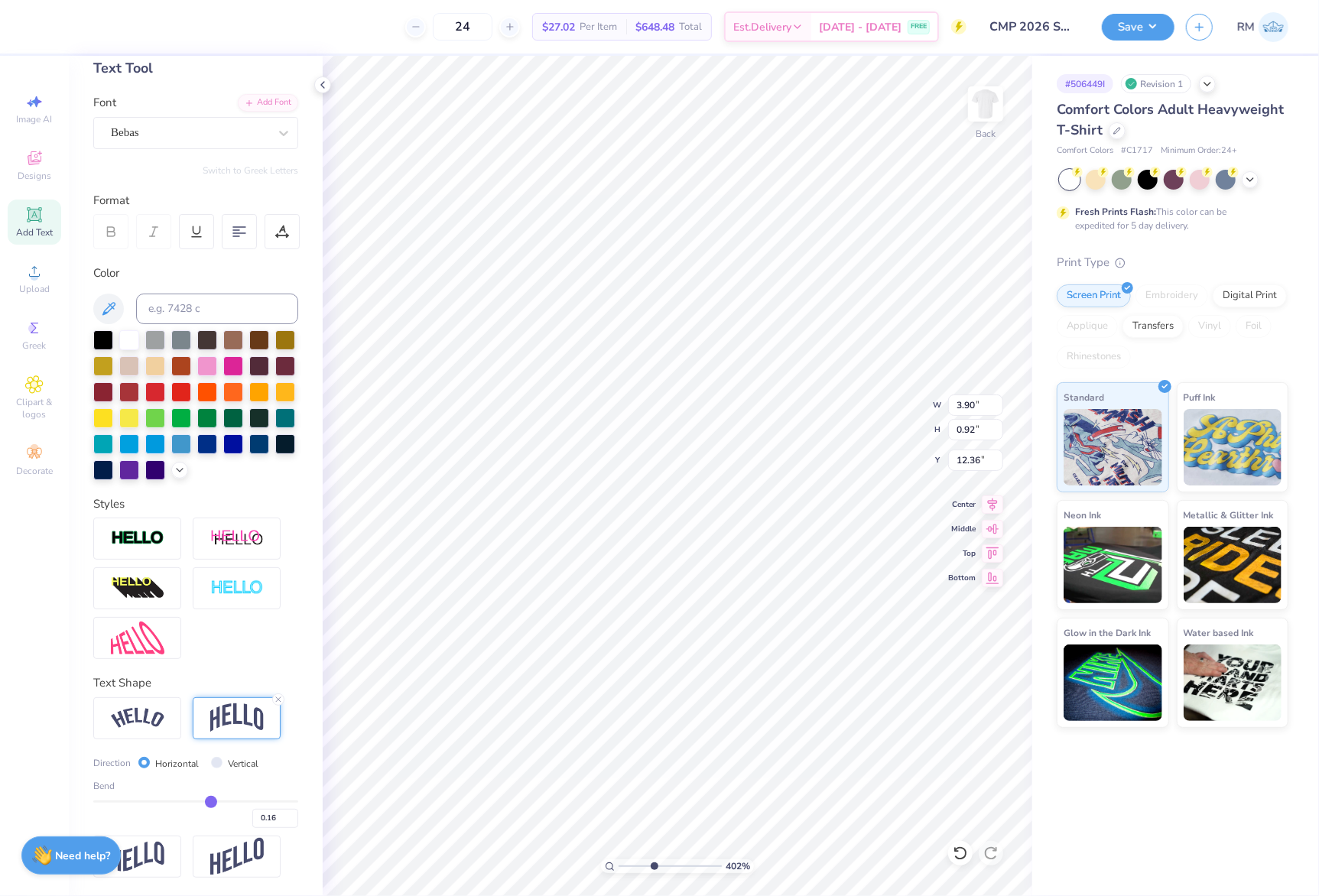
click at [202, 800] on input "range" at bounding box center [196, 801] width 205 height 3
type input "0.89"
type input "12.37"
type input "0.22"
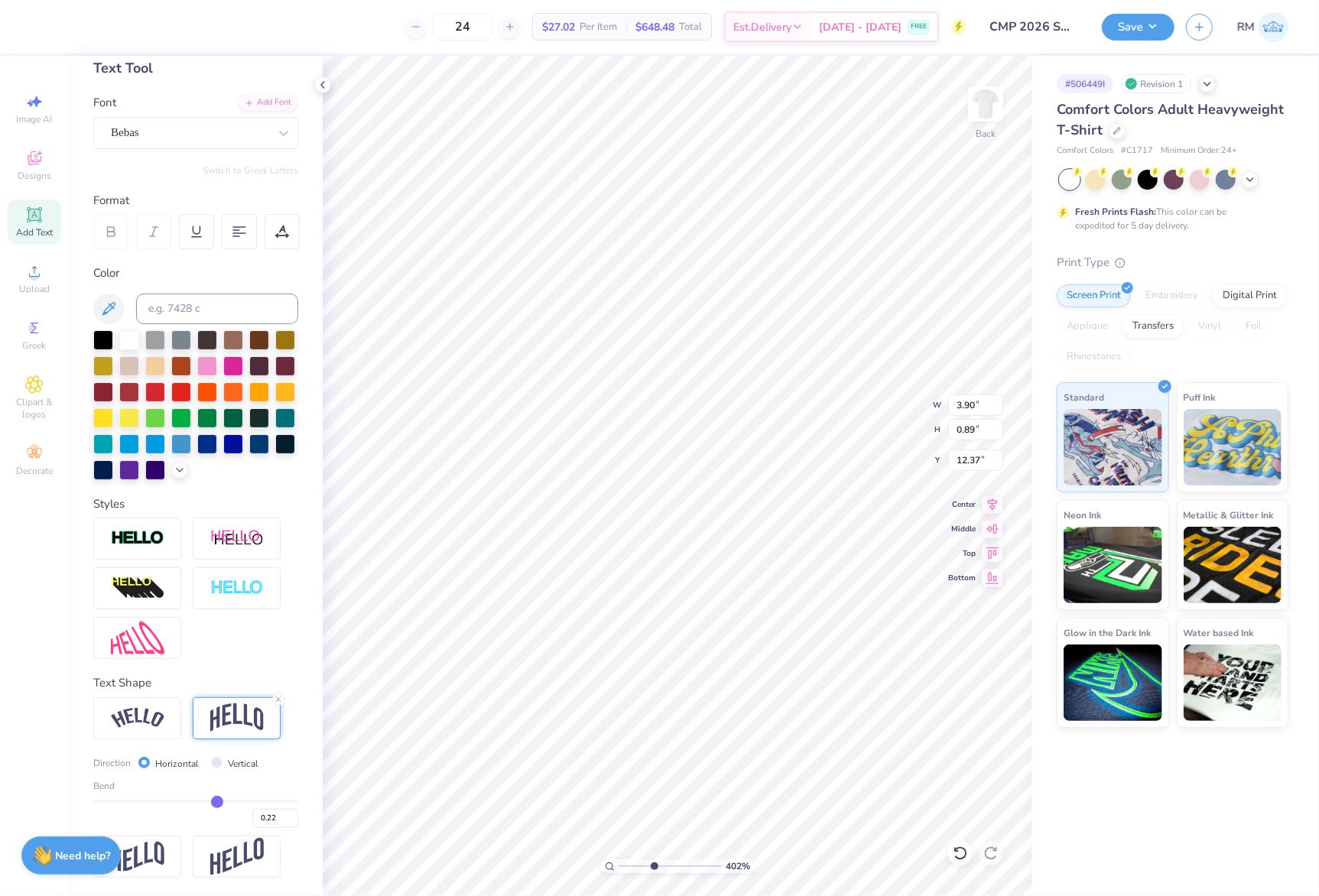
type input "0.22"
click at [208, 800] on input "range" at bounding box center [196, 801] width 205 height 3
type input "0.99"
type input "12.31"
type input "13.55"
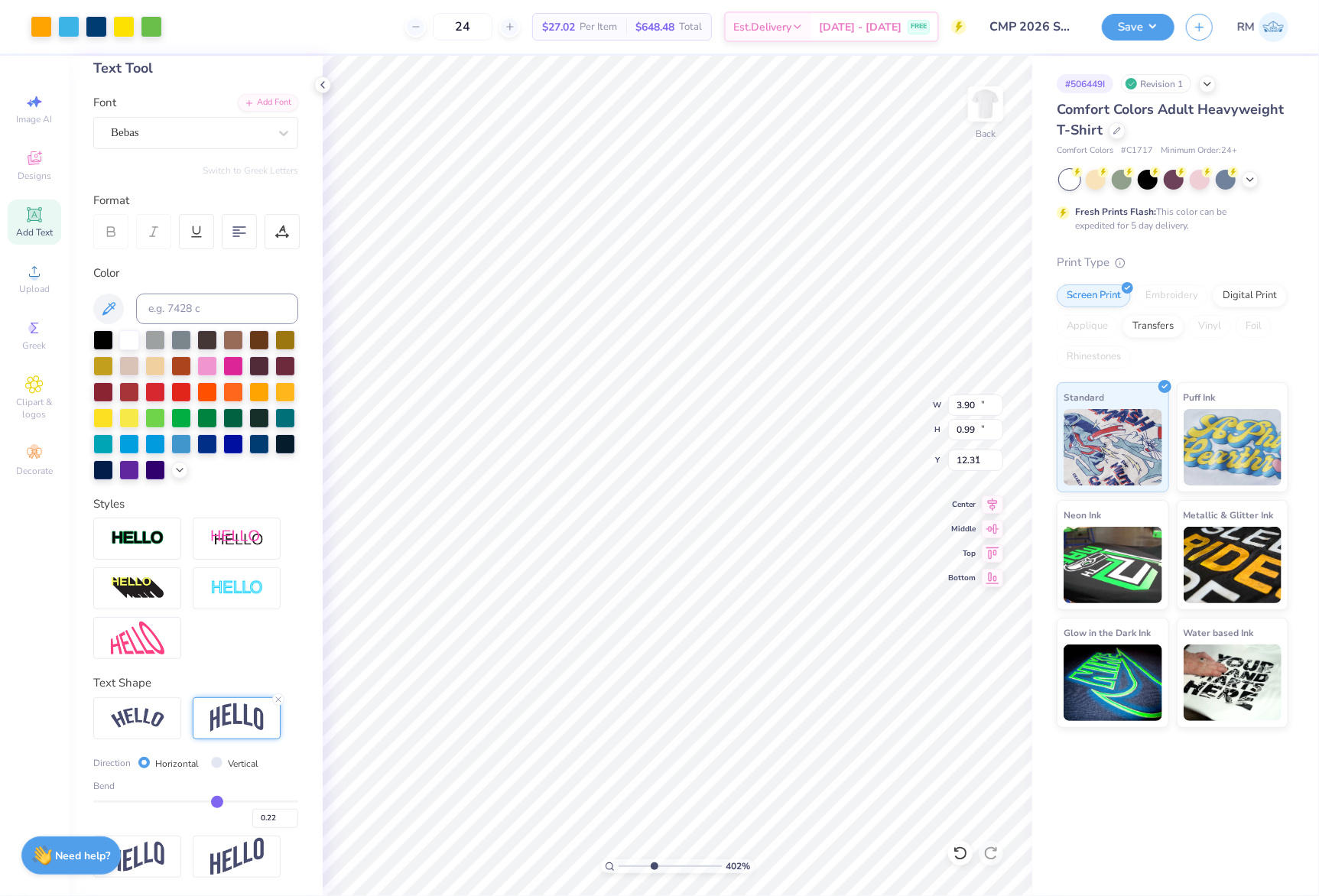
type input "18.00"
type input "3.50"
drag, startPoint x: 628, startPoint y: 863, endPoint x: 523, endPoint y: 879, distance: 106.2
type input "1"
click at [619, 873] on input "range" at bounding box center [670, 866] width 103 height 14
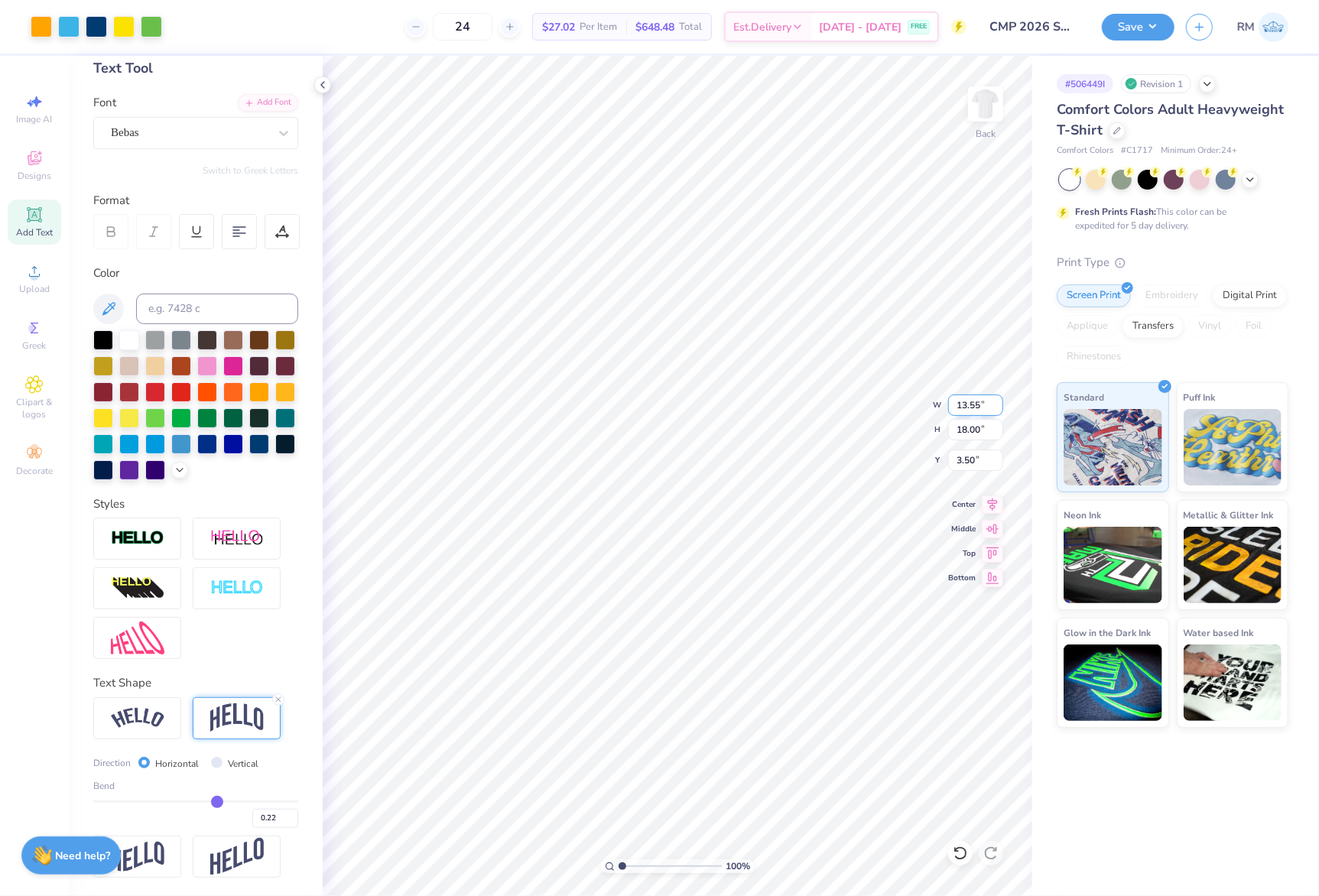
click at [966, 398] on input "13.55" at bounding box center [975, 405] width 55 height 22
click at [966, 466] on input "3.50" at bounding box center [975, 460] width 55 height 22
type input "12.00"
type input "15.94"
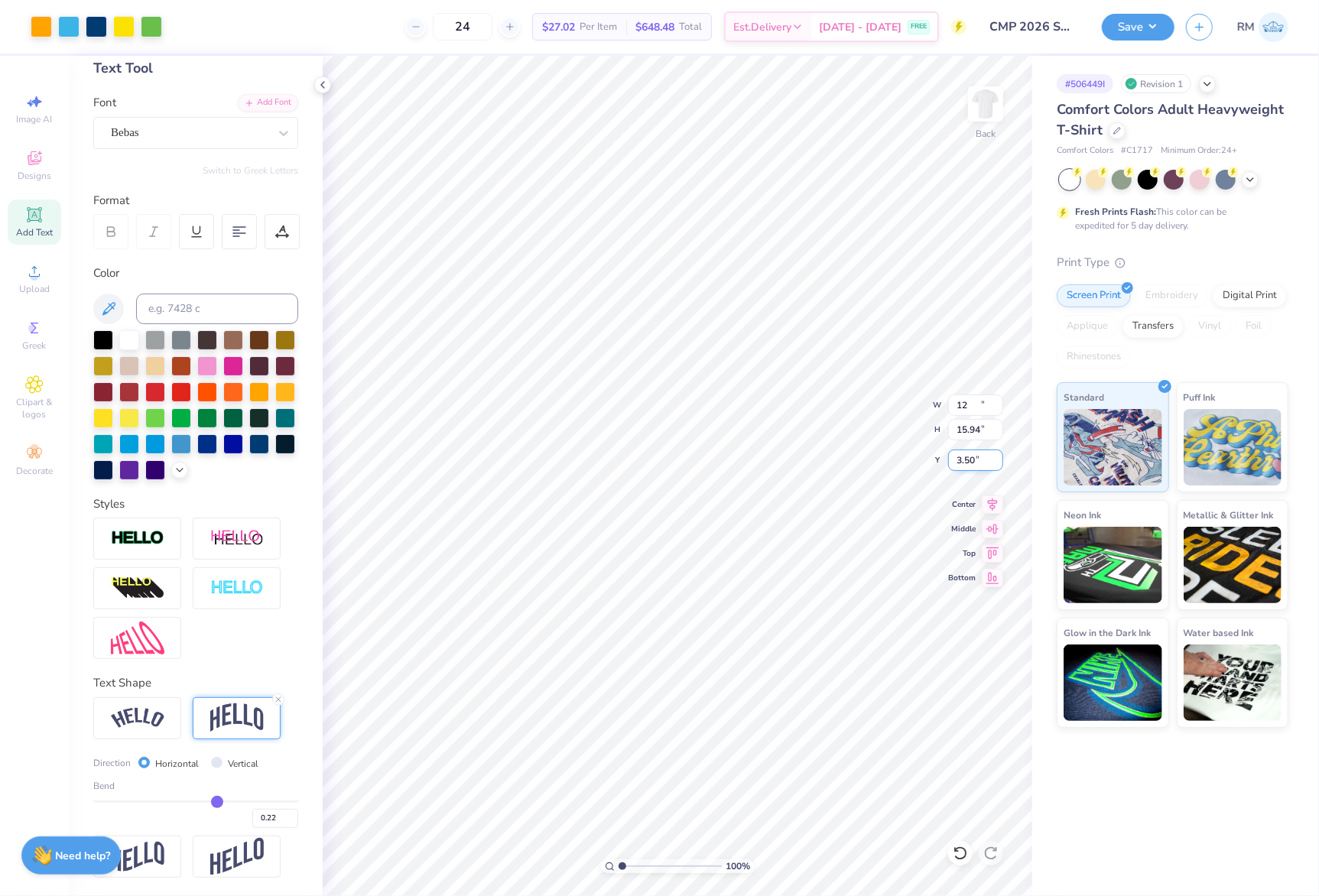
type input "4.53"
click at [976, 429] on input "15.94" at bounding box center [975, 430] width 55 height 22
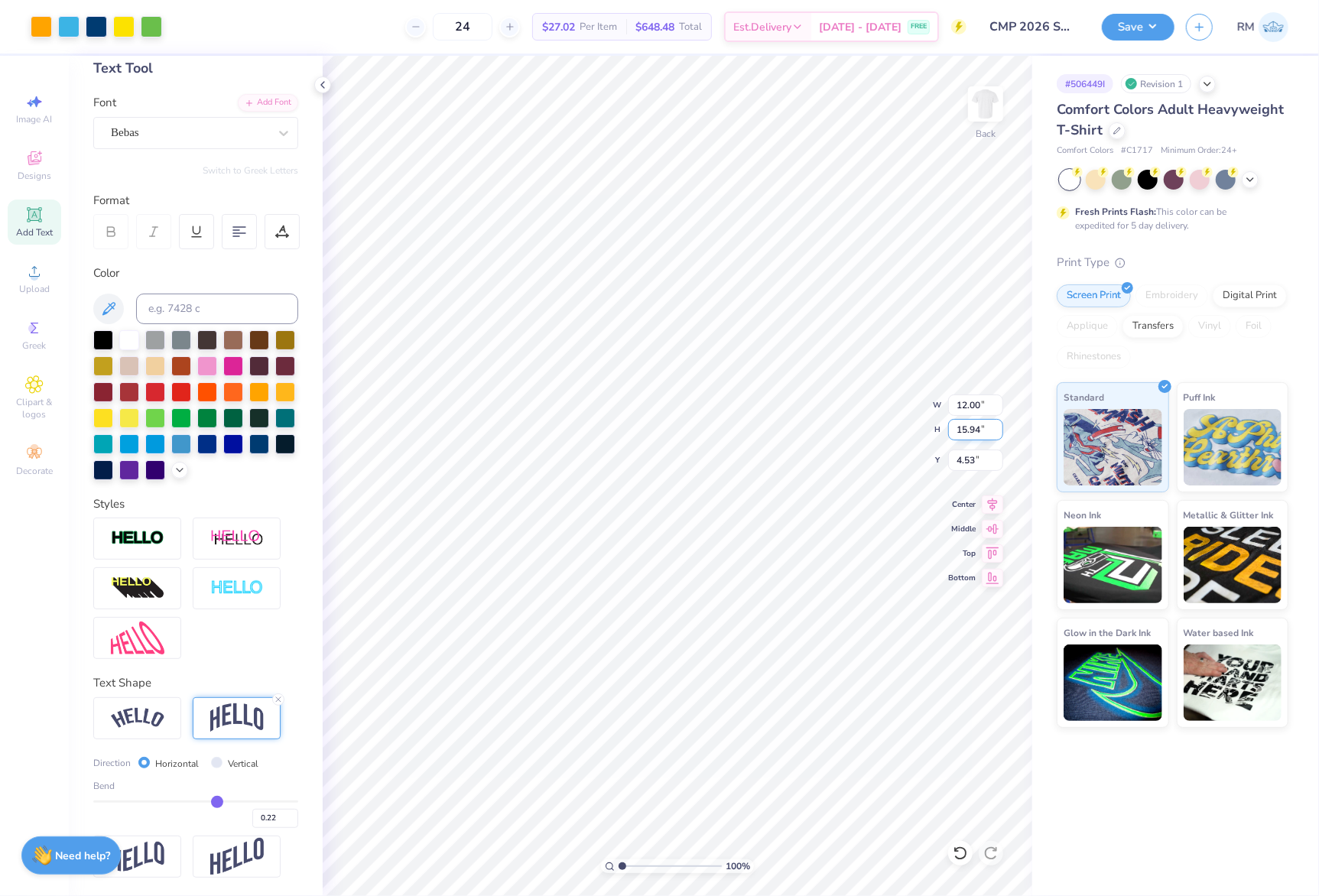
click at [976, 429] on input "15.94" at bounding box center [975, 430] width 55 height 22
type input "15"
type input "11.29"
type input "15.00"
click at [970, 459] on input "5.00" at bounding box center [975, 460] width 55 height 22
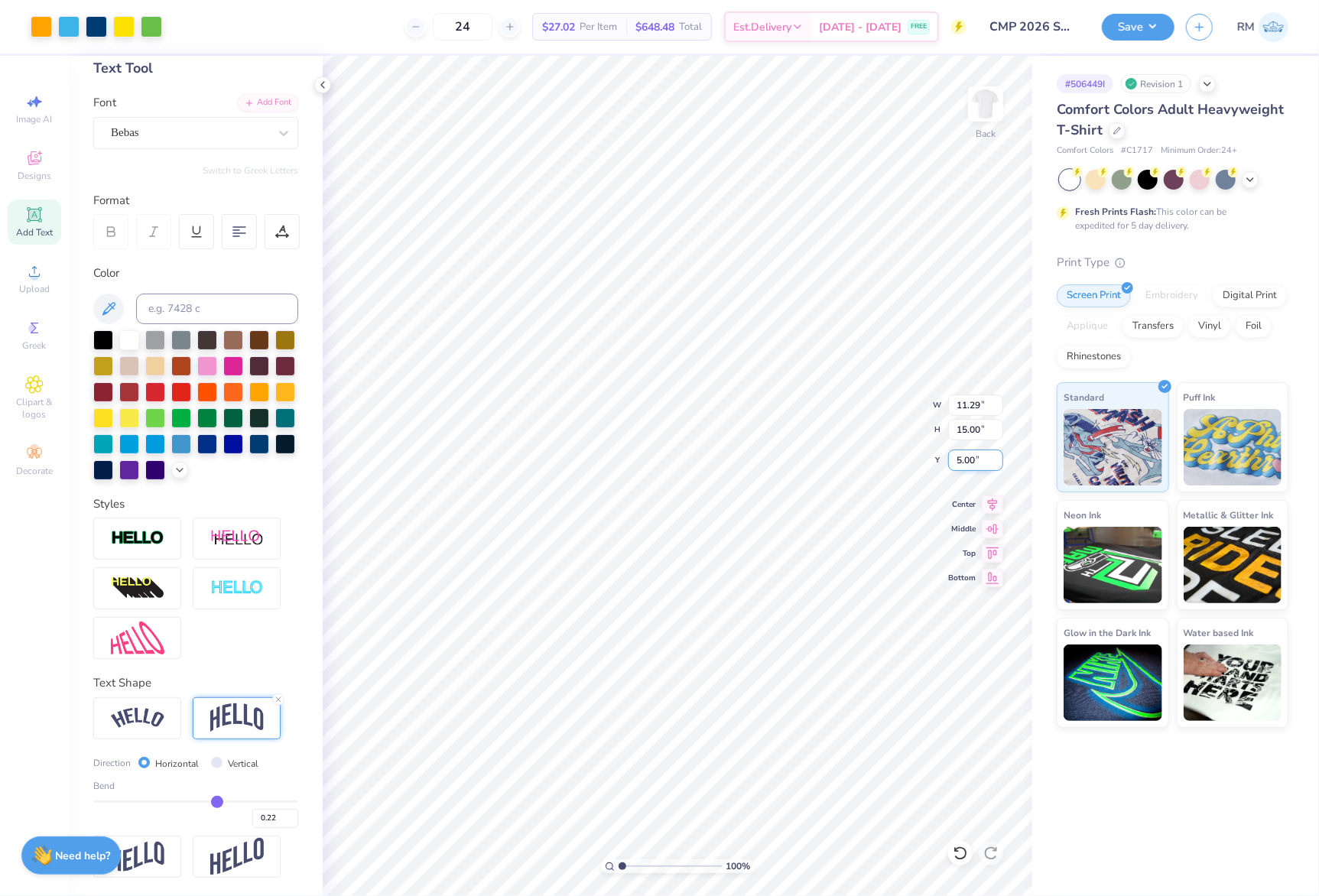
click at [970, 459] on input "5.00" at bounding box center [975, 460] width 55 height 22
click at [971, 466] on input "5.00" at bounding box center [975, 460] width 55 height 22
type input "3.00"
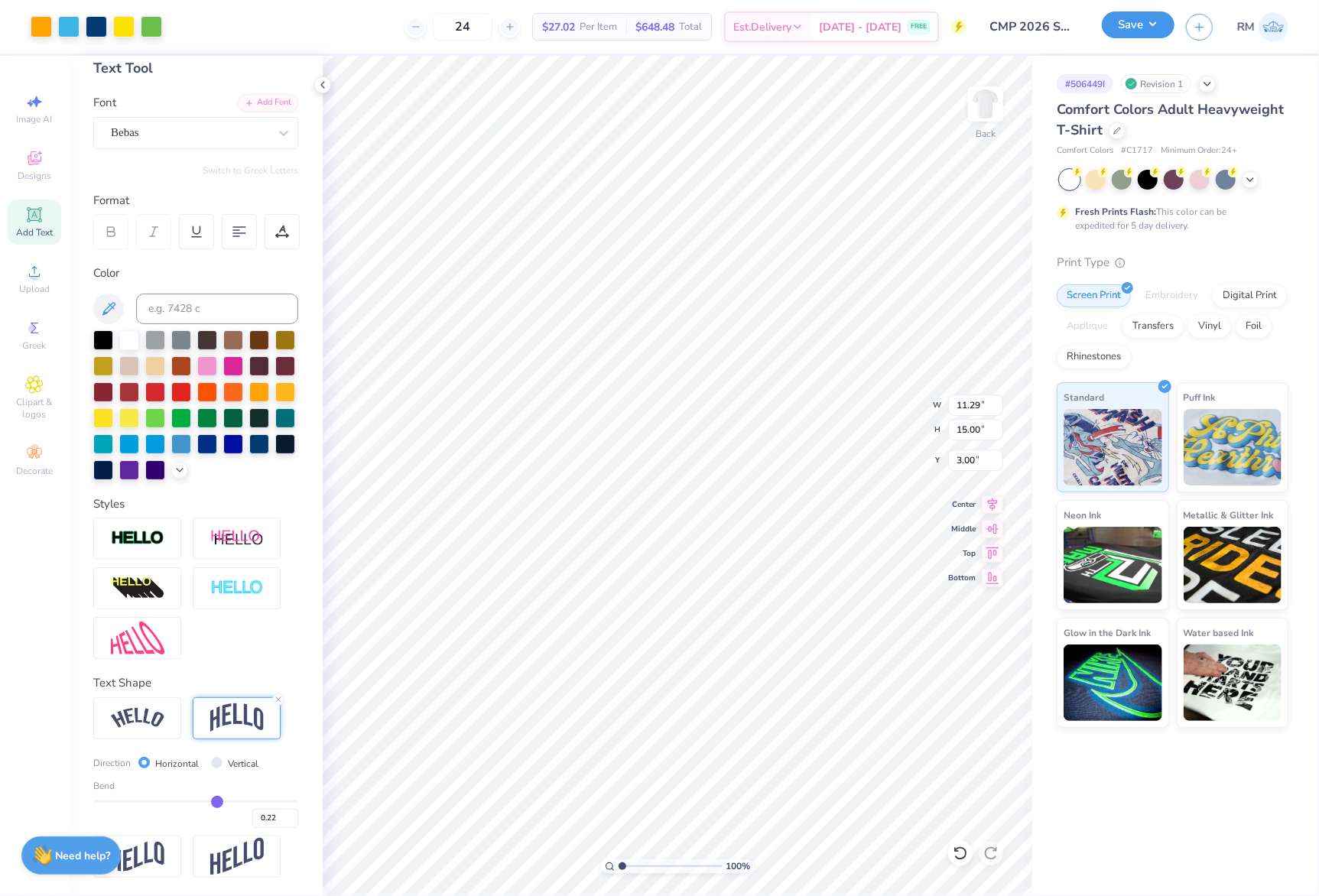
click at [1120, 17] on button "Save" at bounding box center [1138, 25] width 73 height 27
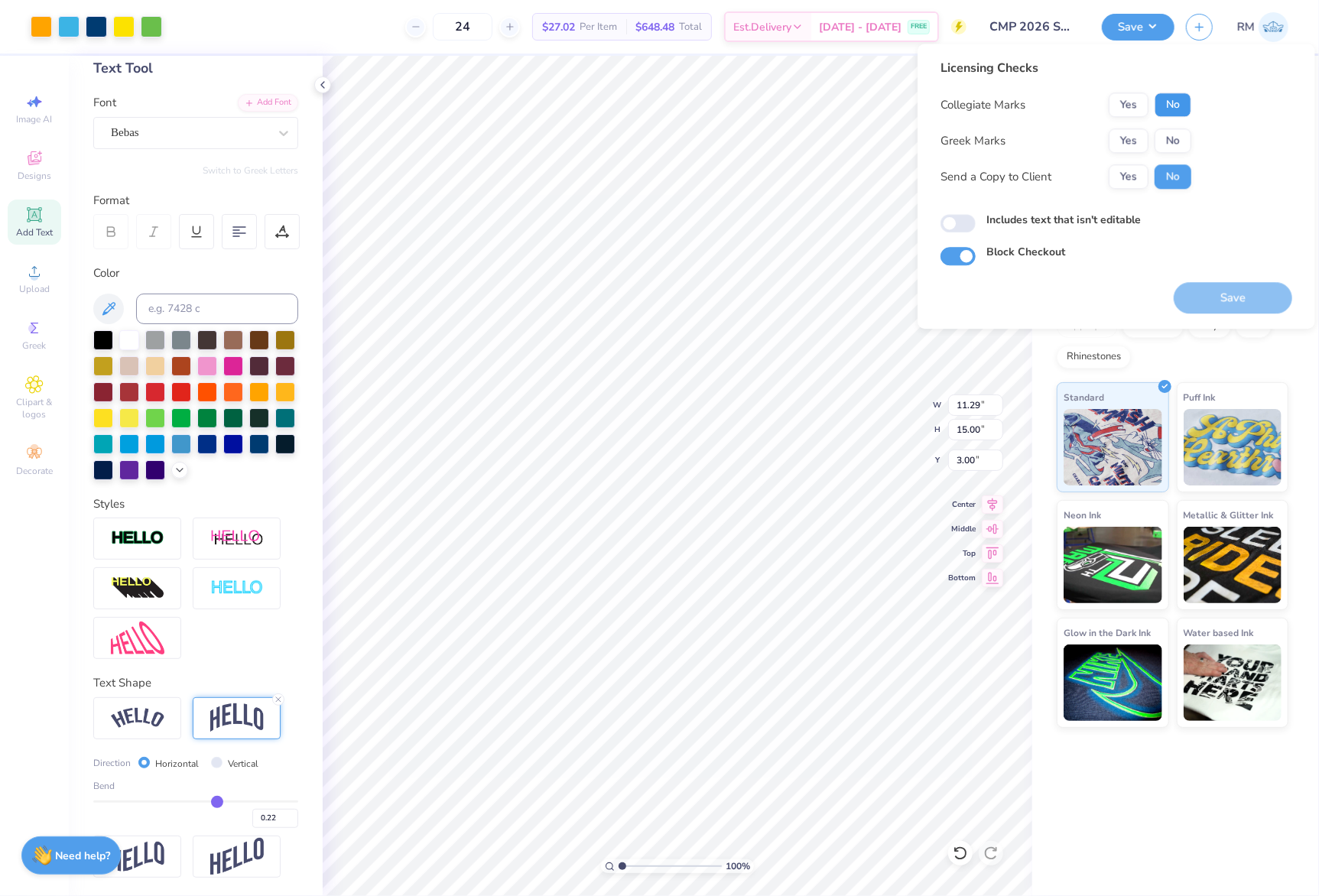
click at [1170, 101] on button "No" at bounding box center [1173, 104] width 37 height 24
click at [1171, 135] on button "No" at bounding box center [1173, 140] width 37 height 24
drag, startPoint x: 1141, startPoint y: 163, endPoint x: 1133, endPoint y: 175, distance: 14.4
click at [1136, 168] on div "Yes No" at bounding box center [1150, 176] width 83 height 24
click at [1121, 174] on button "Yes" at bounding box center [1129, 176] width 40 height 24
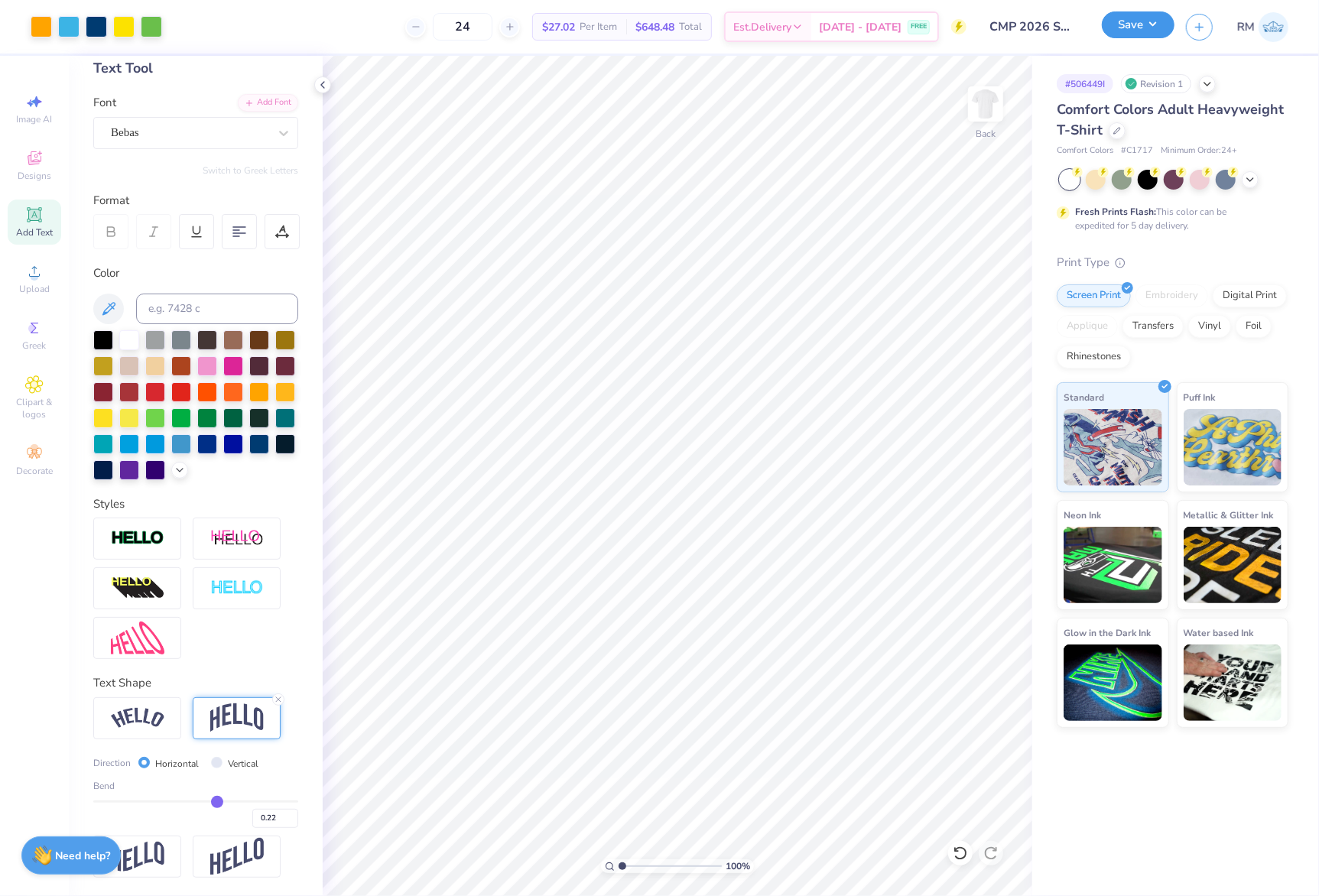
click at [1151, 28] on button "Save" at bounding box center [1138, 25] width 73 height 27
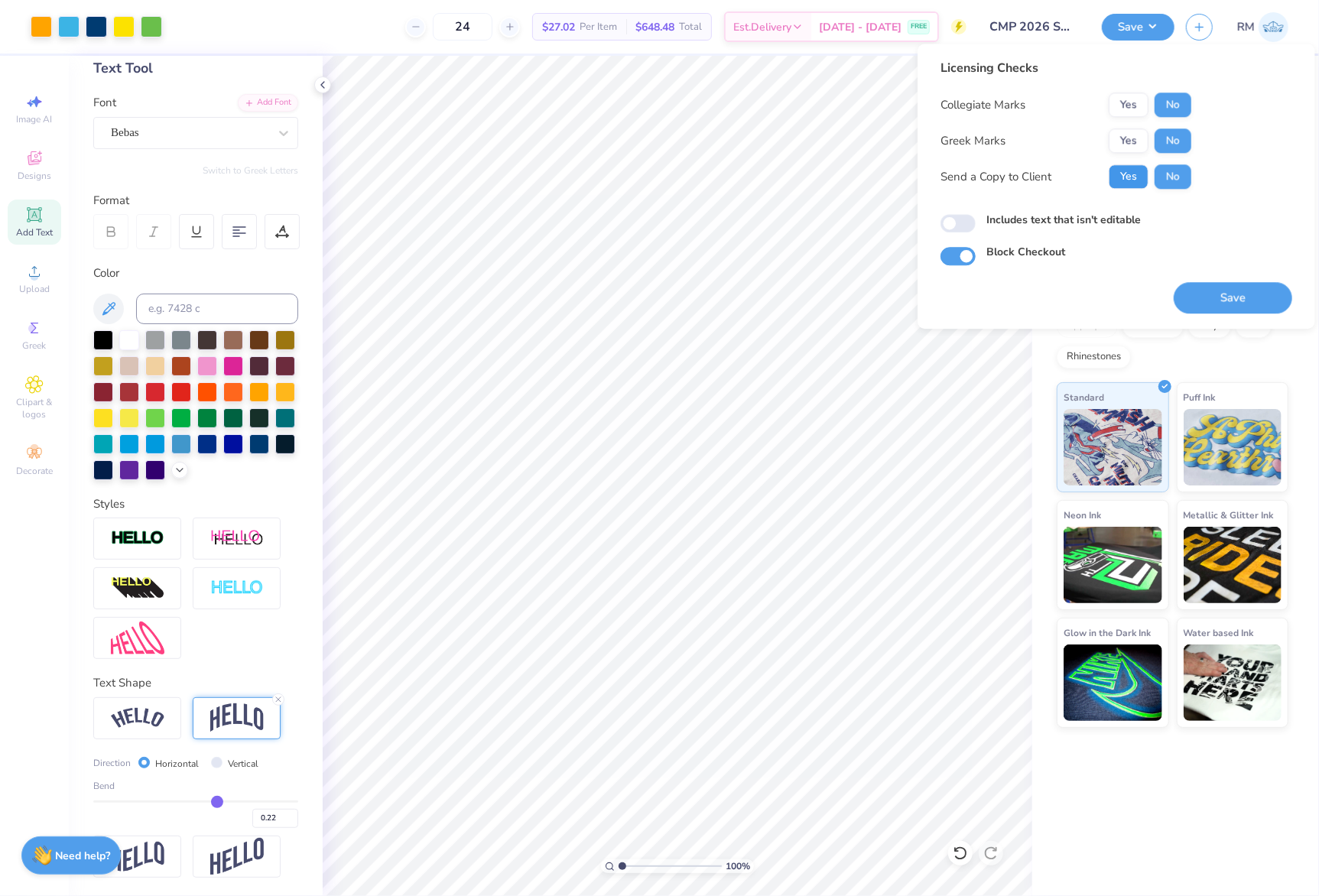
click at [1135, 180] on button "Yes" at bounding box center [1129, 176] width 40 height 24
click at [1227, 297] on button "Save" at bounding box center [1233, 298] width 118 height 32
